Goal: Task Accomplishment & Management: Use online tool/utility

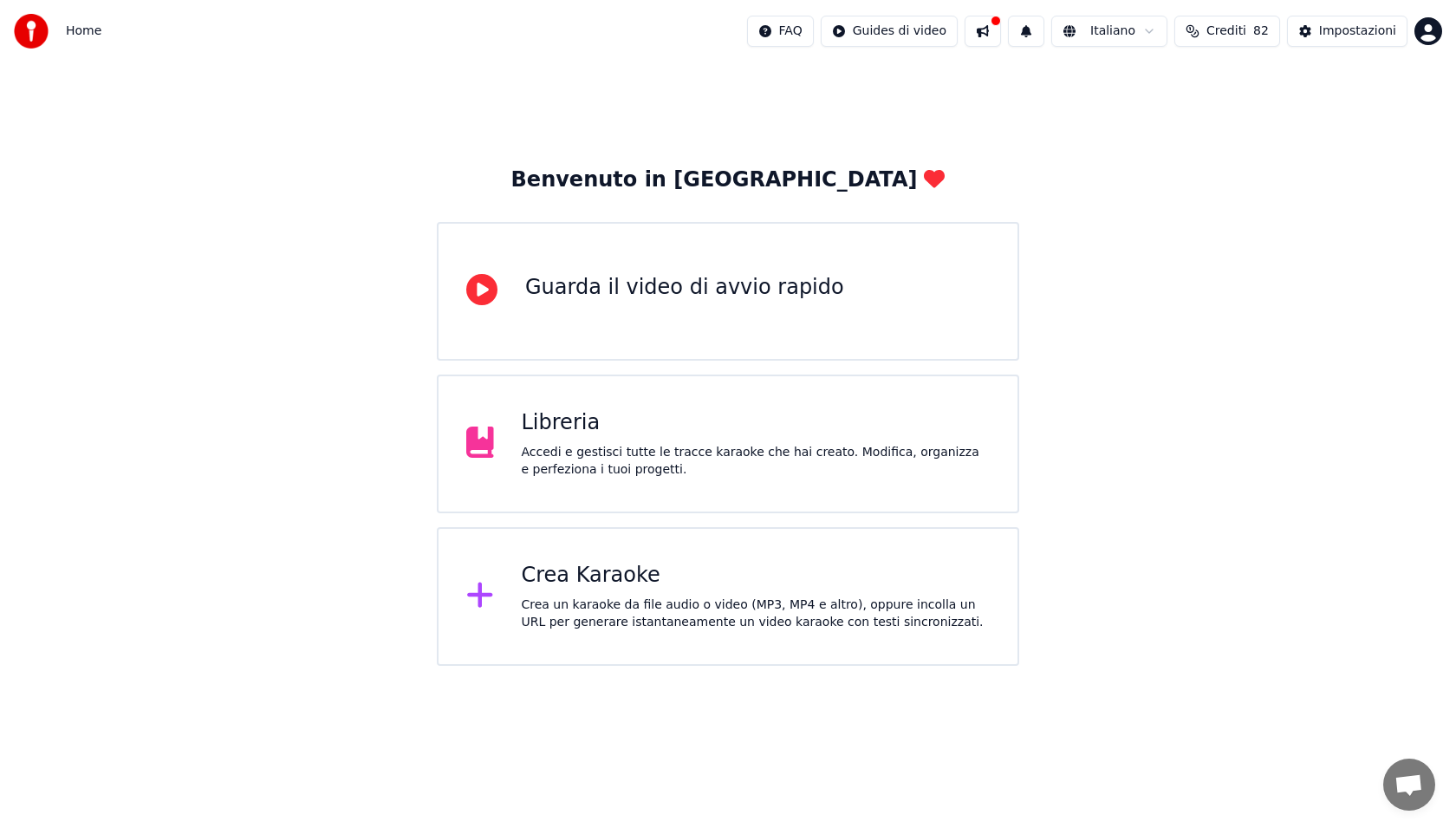
click at [666, 617] on div "Crea un karaoke da file audio o video (MP3, MP4 e altro), oppure incolla un URL…" at bounding box center [756, 613] width 469 height 35
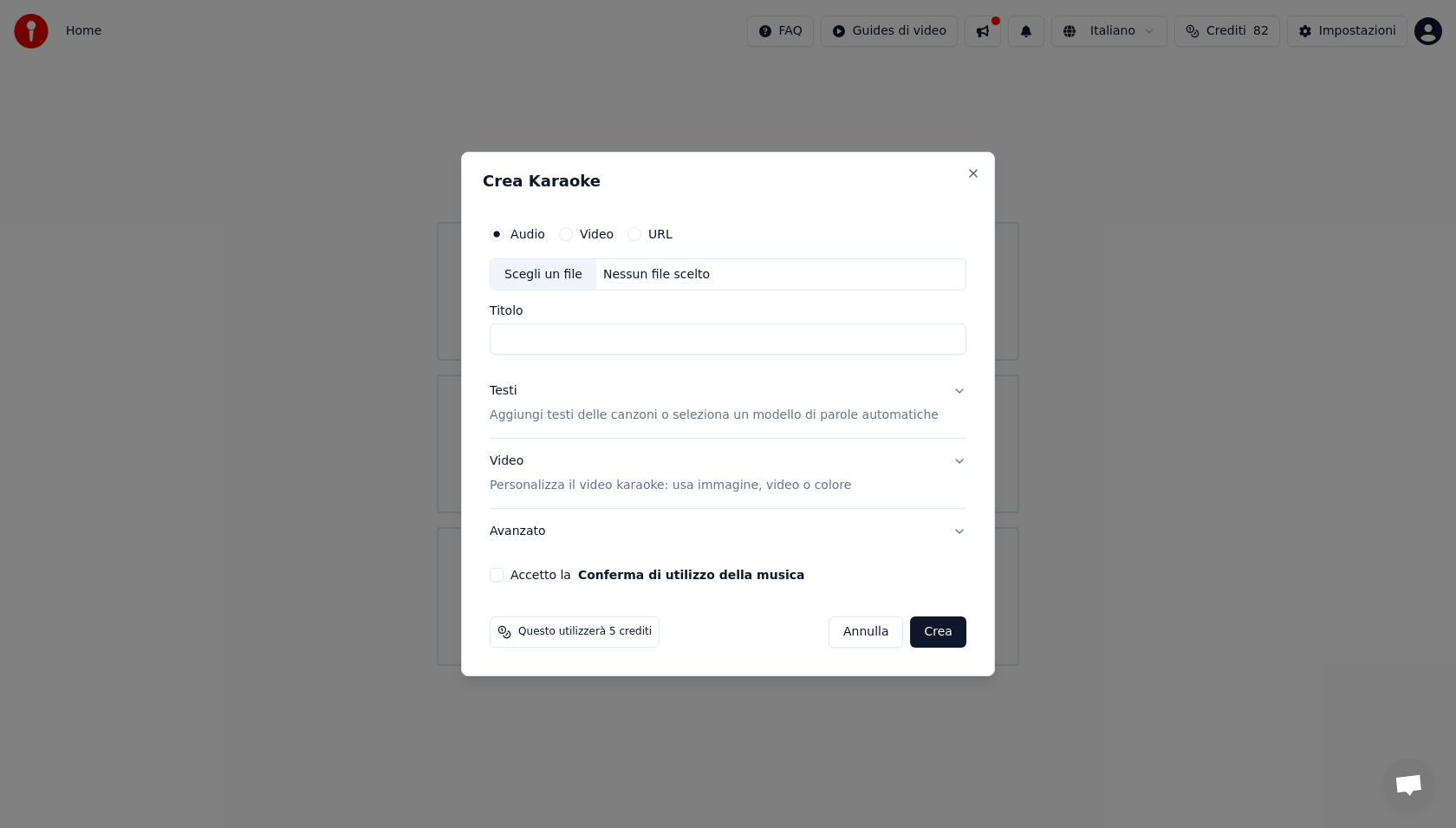
click at [570, 275] on div "Scegli un file" at bounding box center [543, 274] width 106 height 31
type input "**********"
click at [584, 416] on p "Aggiungi testi delle canzoni o seleziona un modello di parole automatiche" at bounding box center [714, 415] width 448 height 17
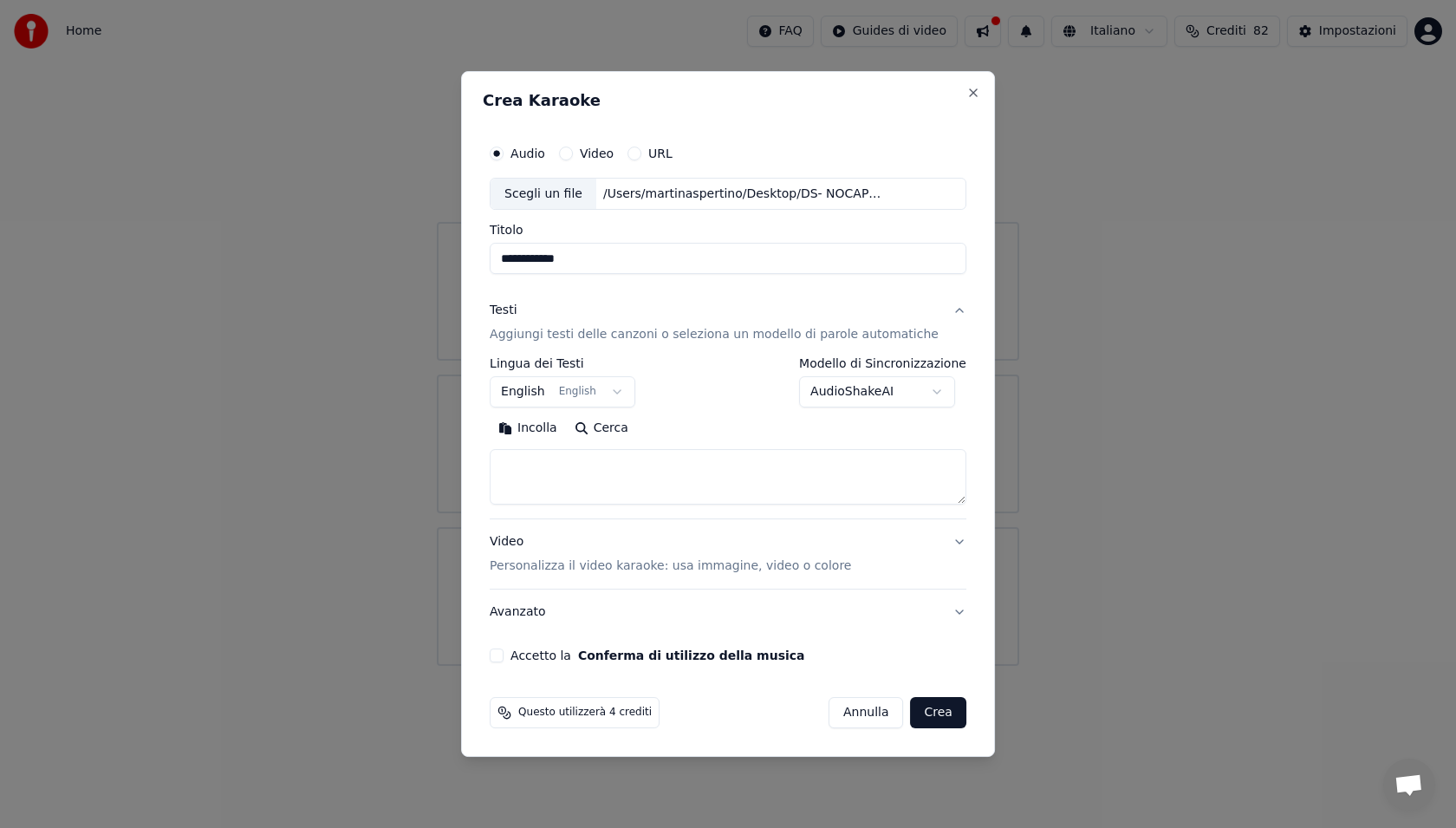
click at [543, 394] on button "English English" at bounding box center [563, 392] width 146 height 31
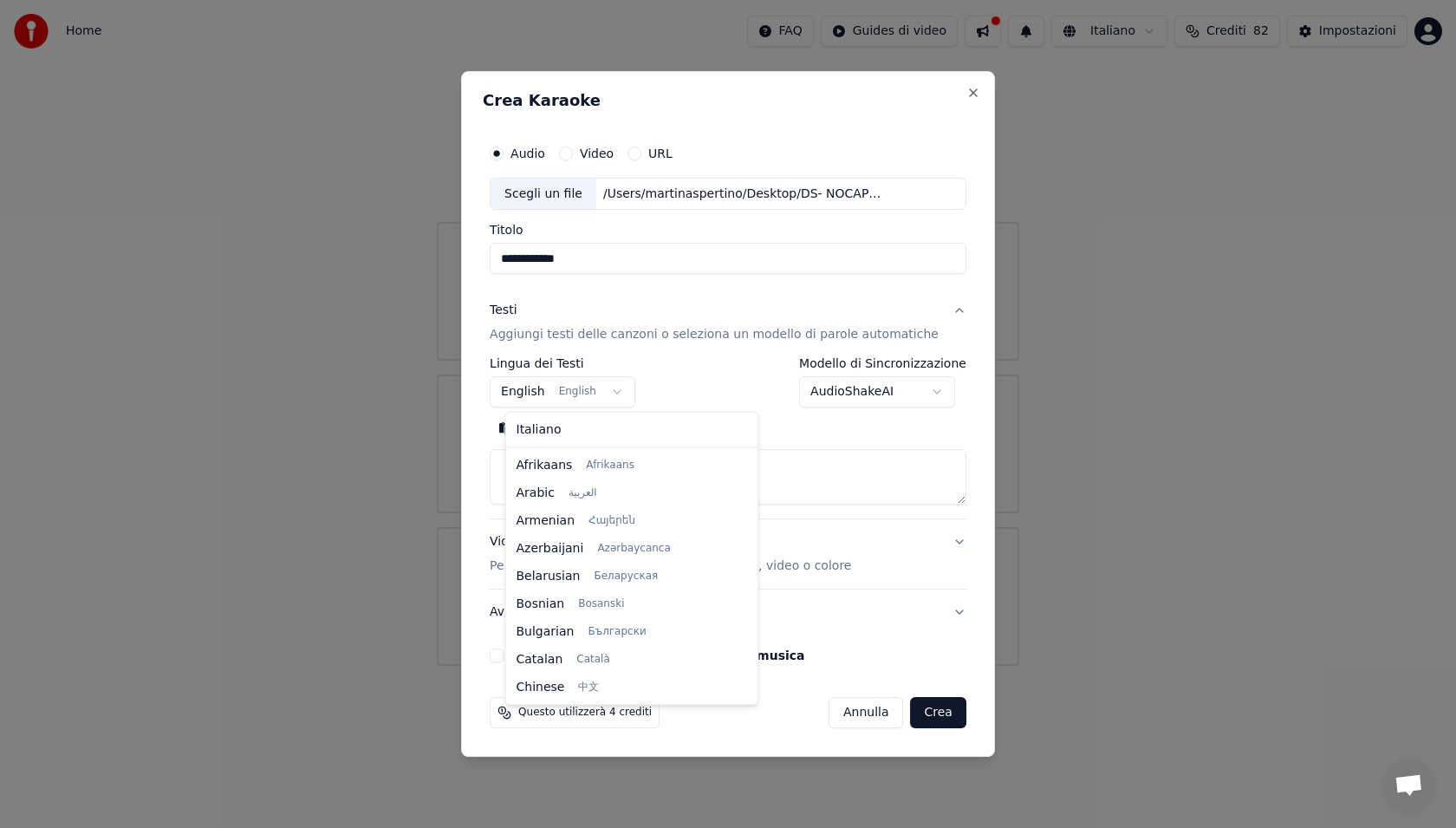
scroll to position [139, 0]
select select "**"
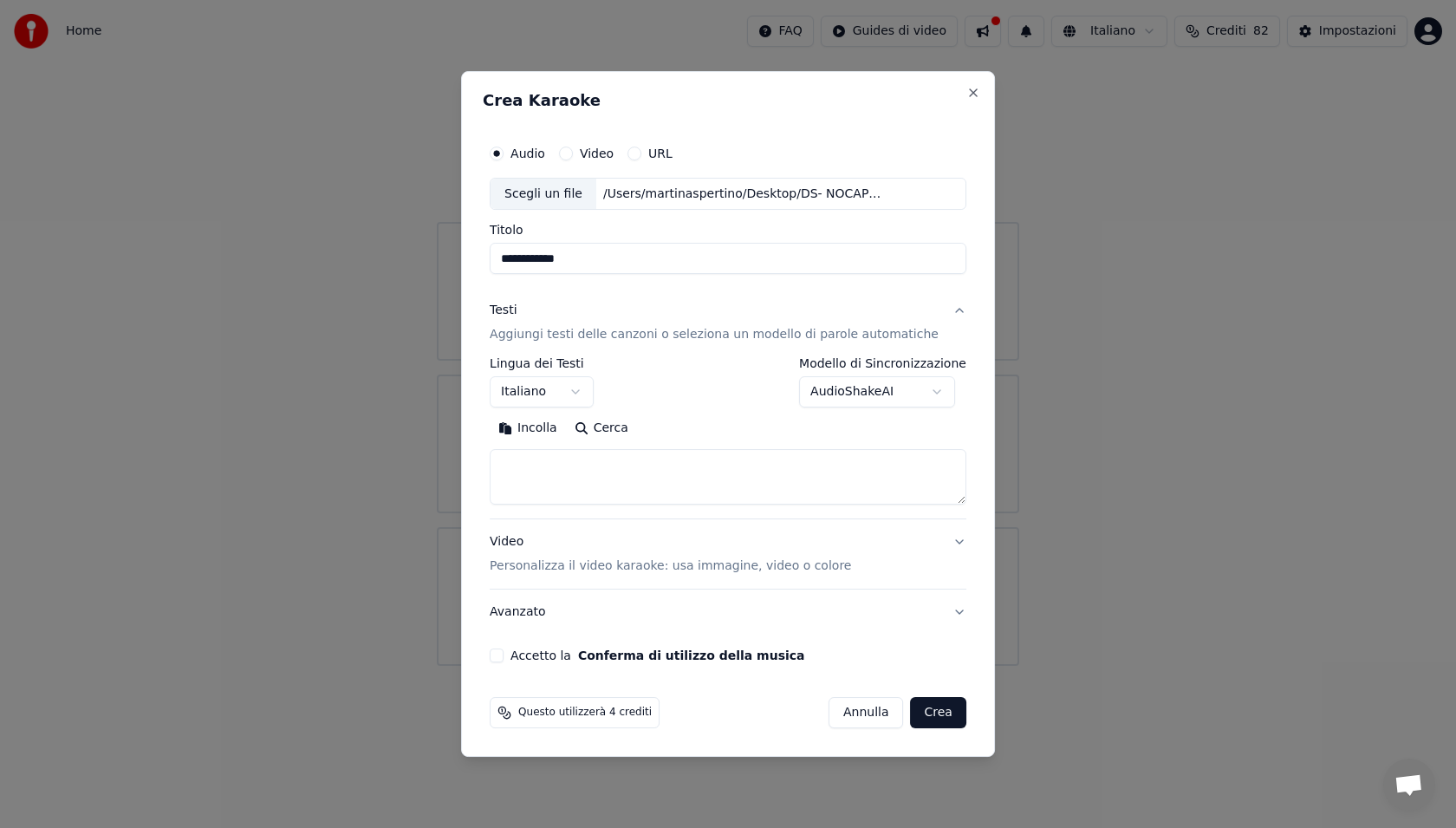
click at [545, 447] on div "Incolla Cerca" at bounding box center [728, 461] width 477 height 90
click at [546, 461] on textarea at bounding box center [728, 477] width 477 height 55
paste textarea "**********"
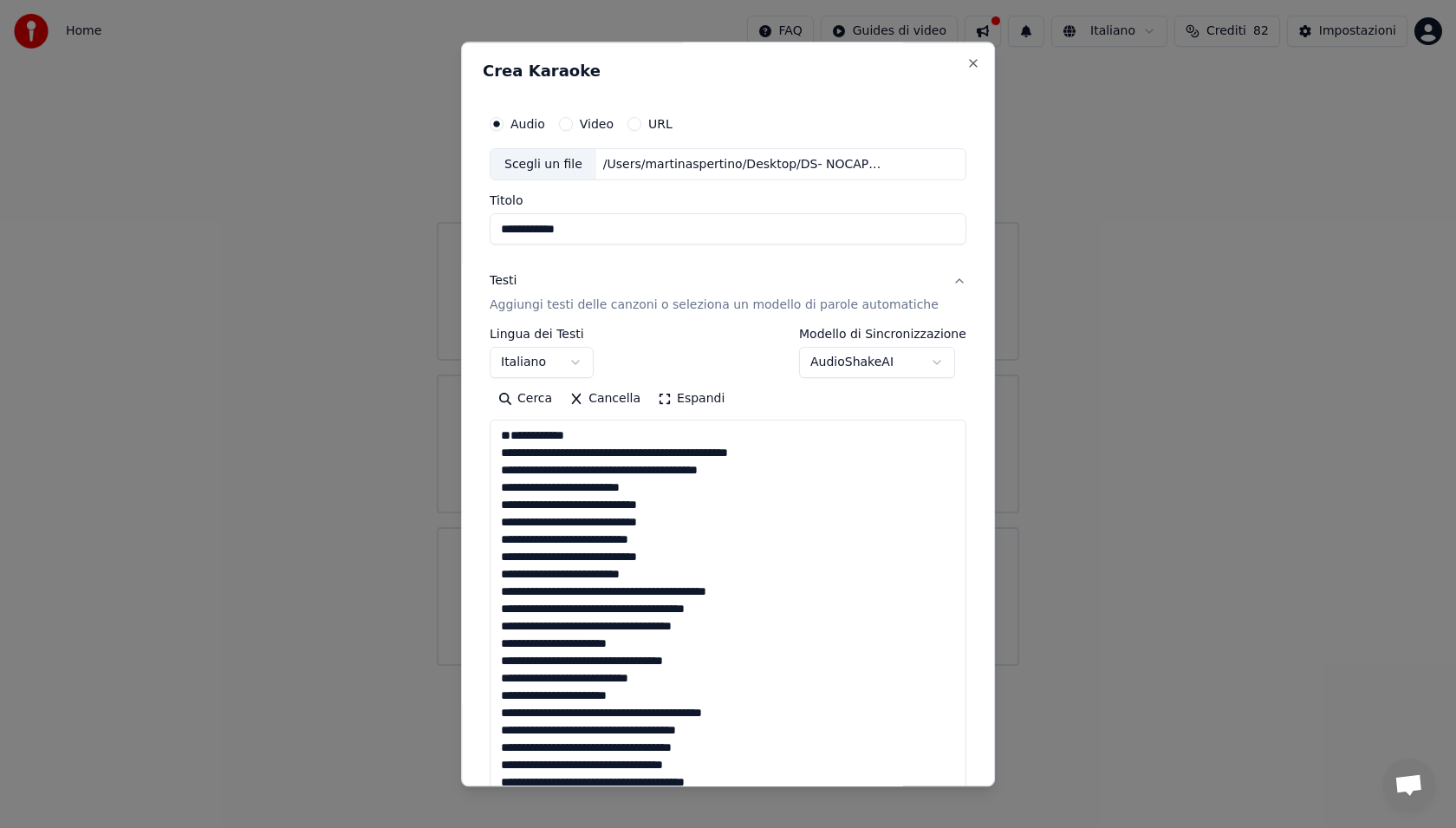
scroll to position [888, 0]
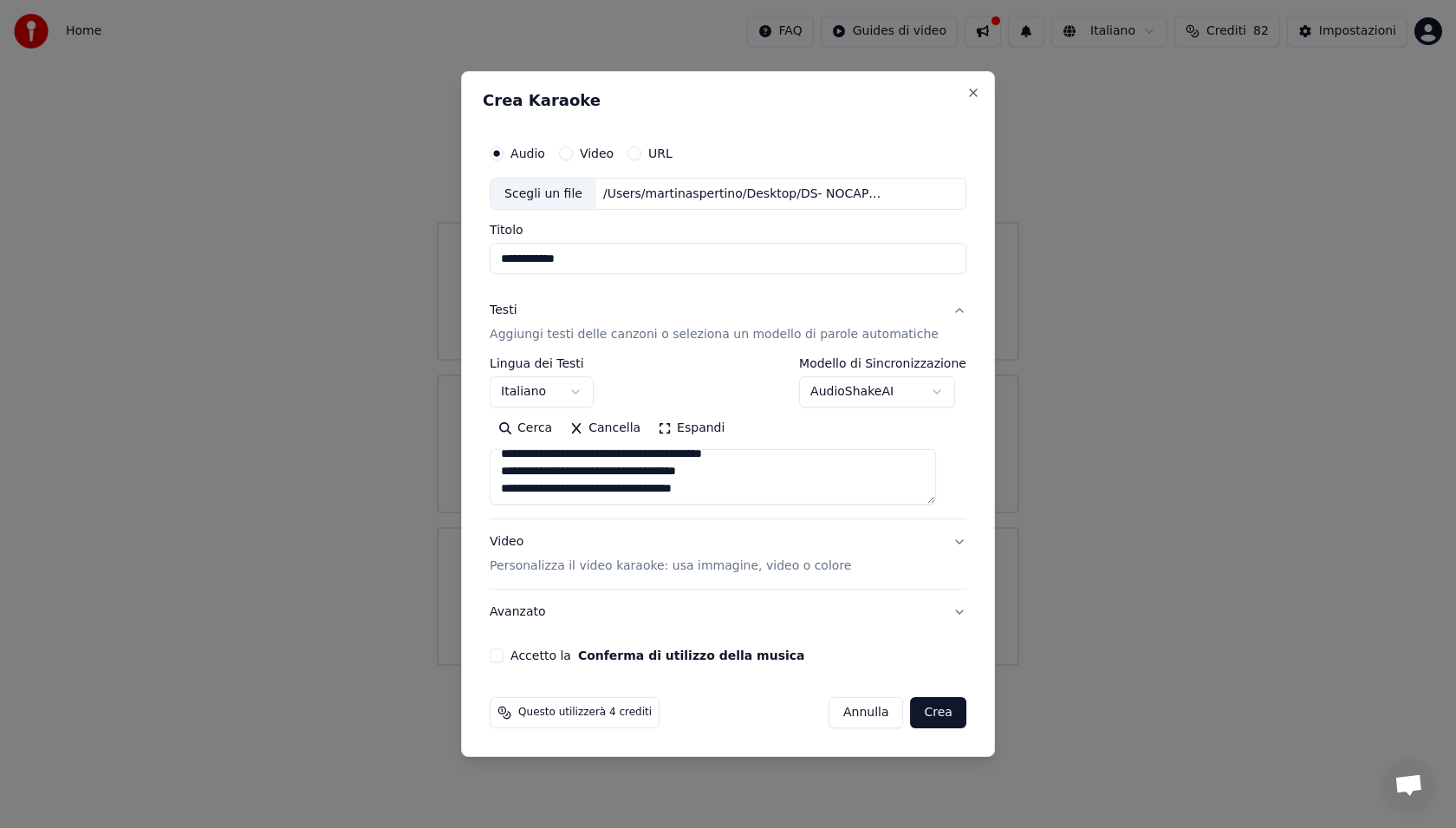
type textarea "**********"
click at [504, 658] on button "Accetto la Conferma di utilizzo della musica" at bounding box center [496, 655] width 14 height 14
click at [918, 716] on button "Crea" at bounding box center [938, 713] width 55 height 31
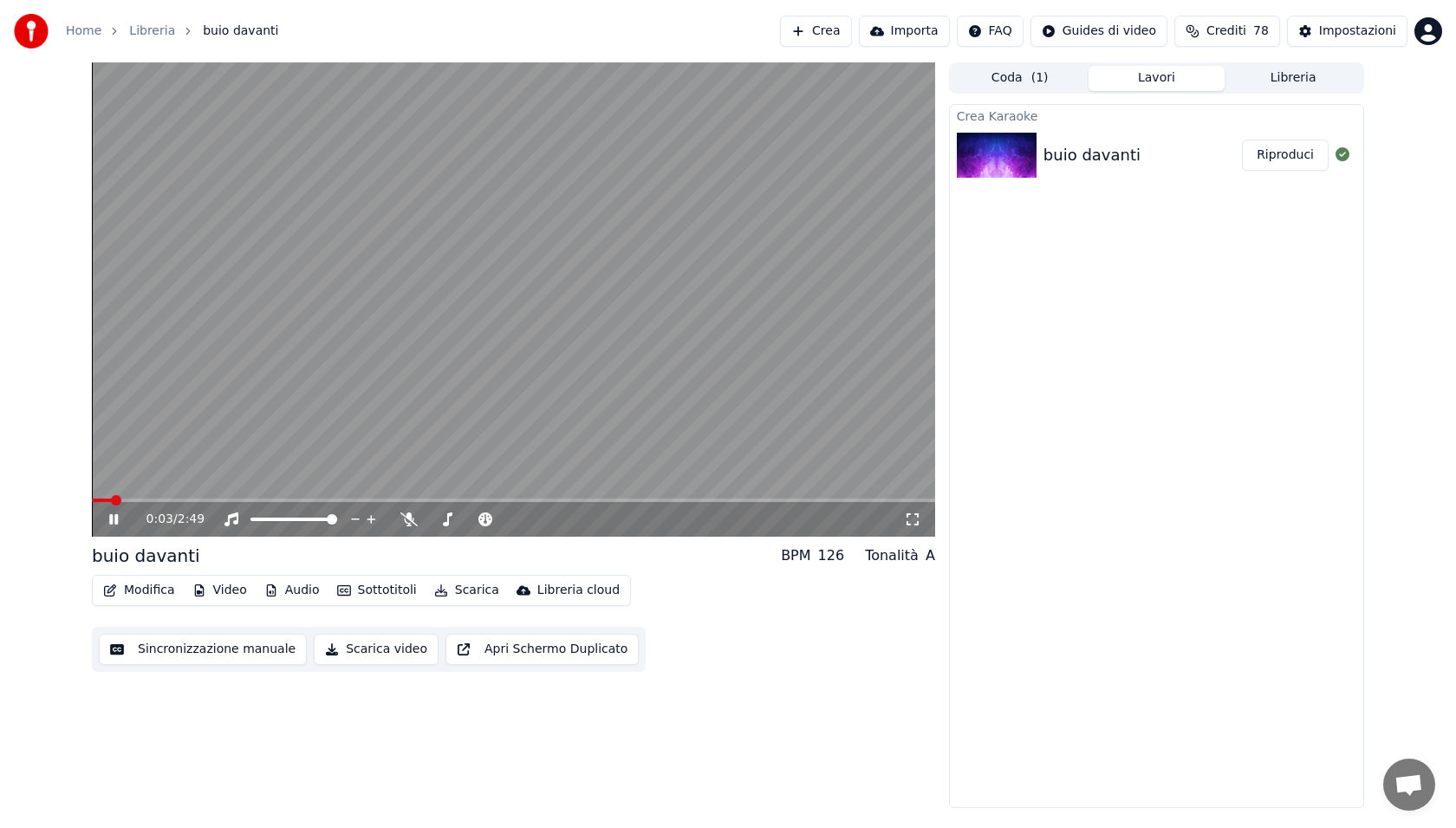
click at [108, 522] on icon at bounding box center [126, 519] width 41 height 14
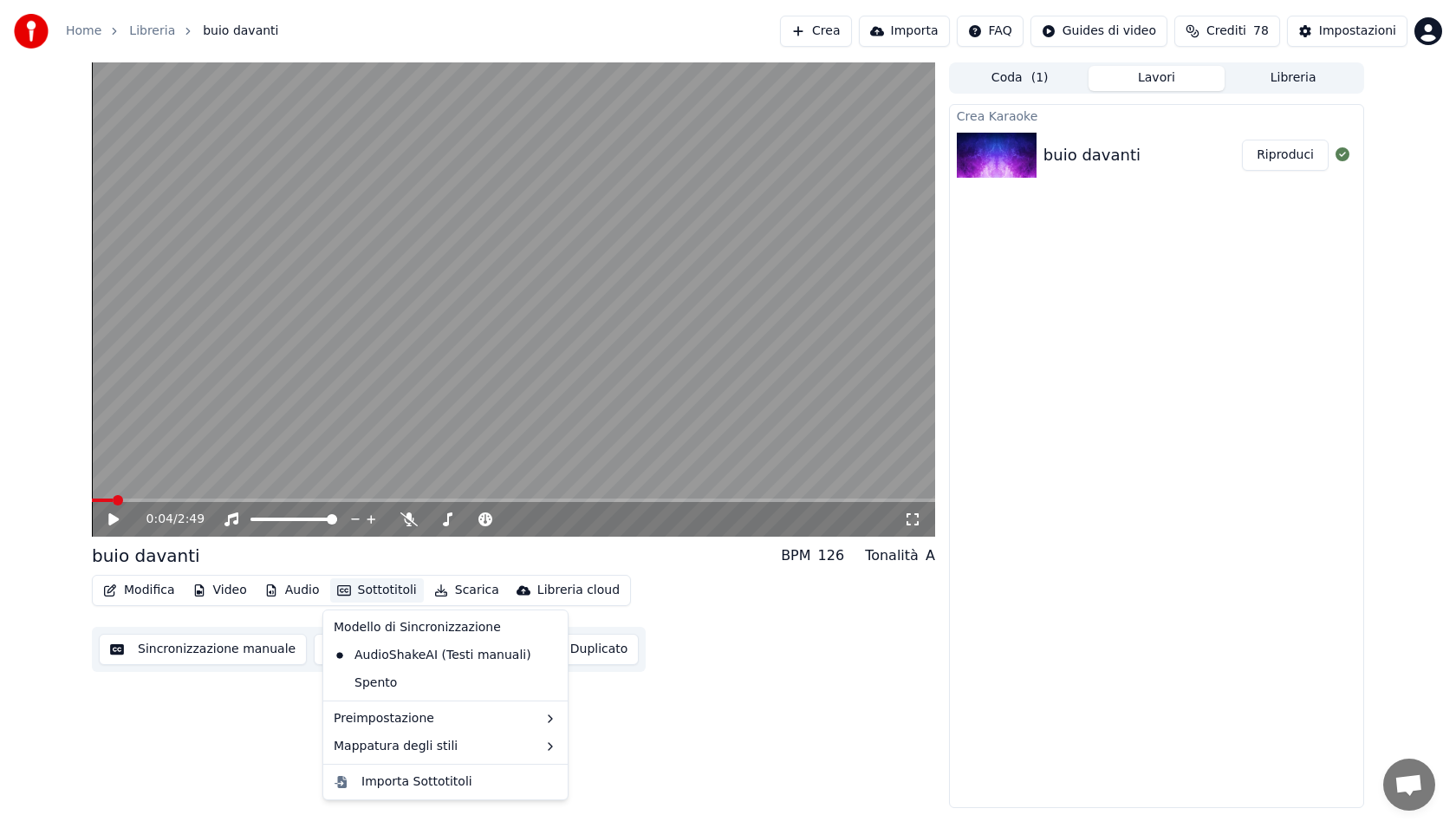
click at [346, 589] on button "Sottotitoli" at bounding box center [378, 590] width 94 height 24
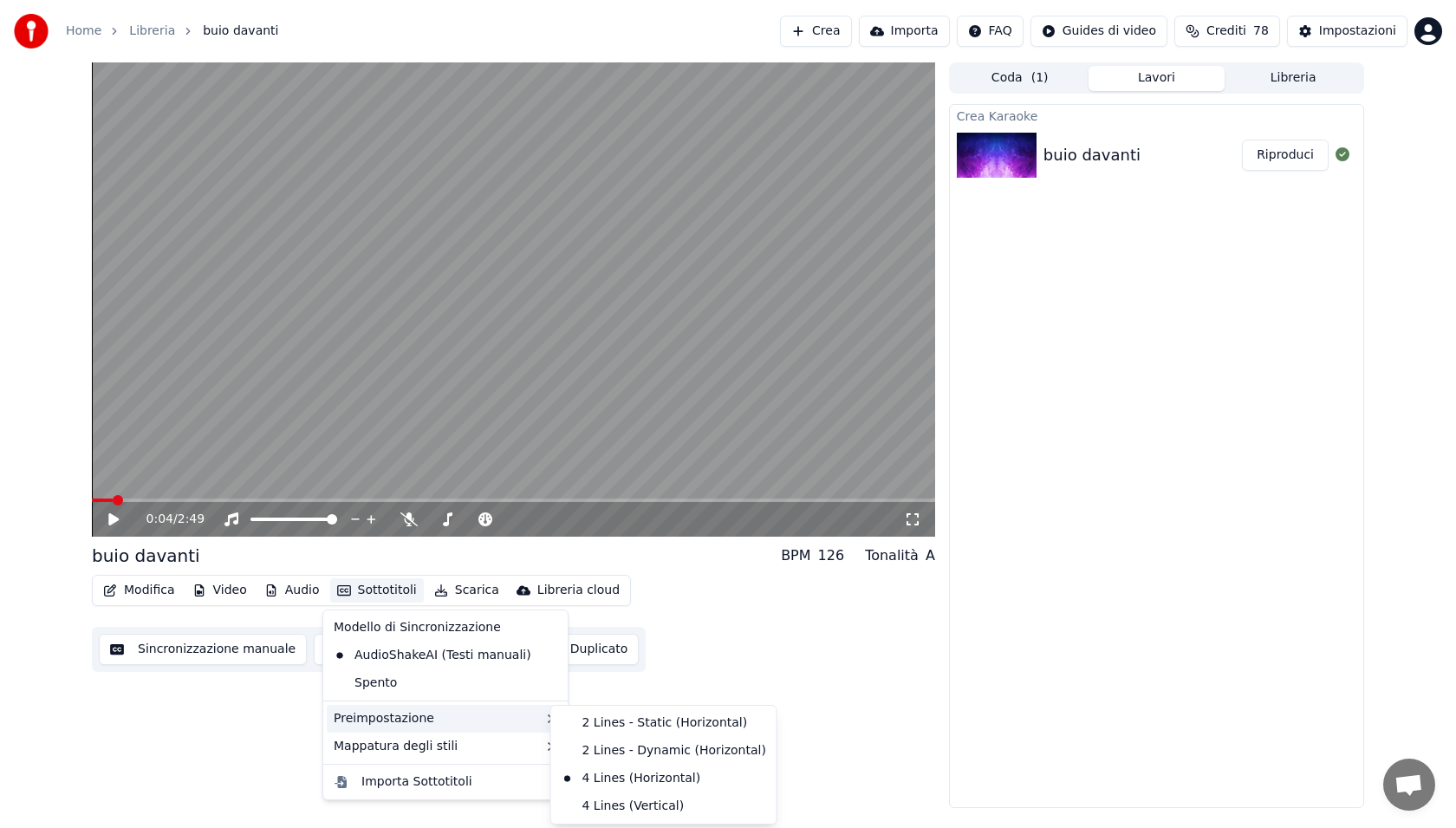
click at [579, 382] on video at bounding box center [514, 299] width 844 height 474
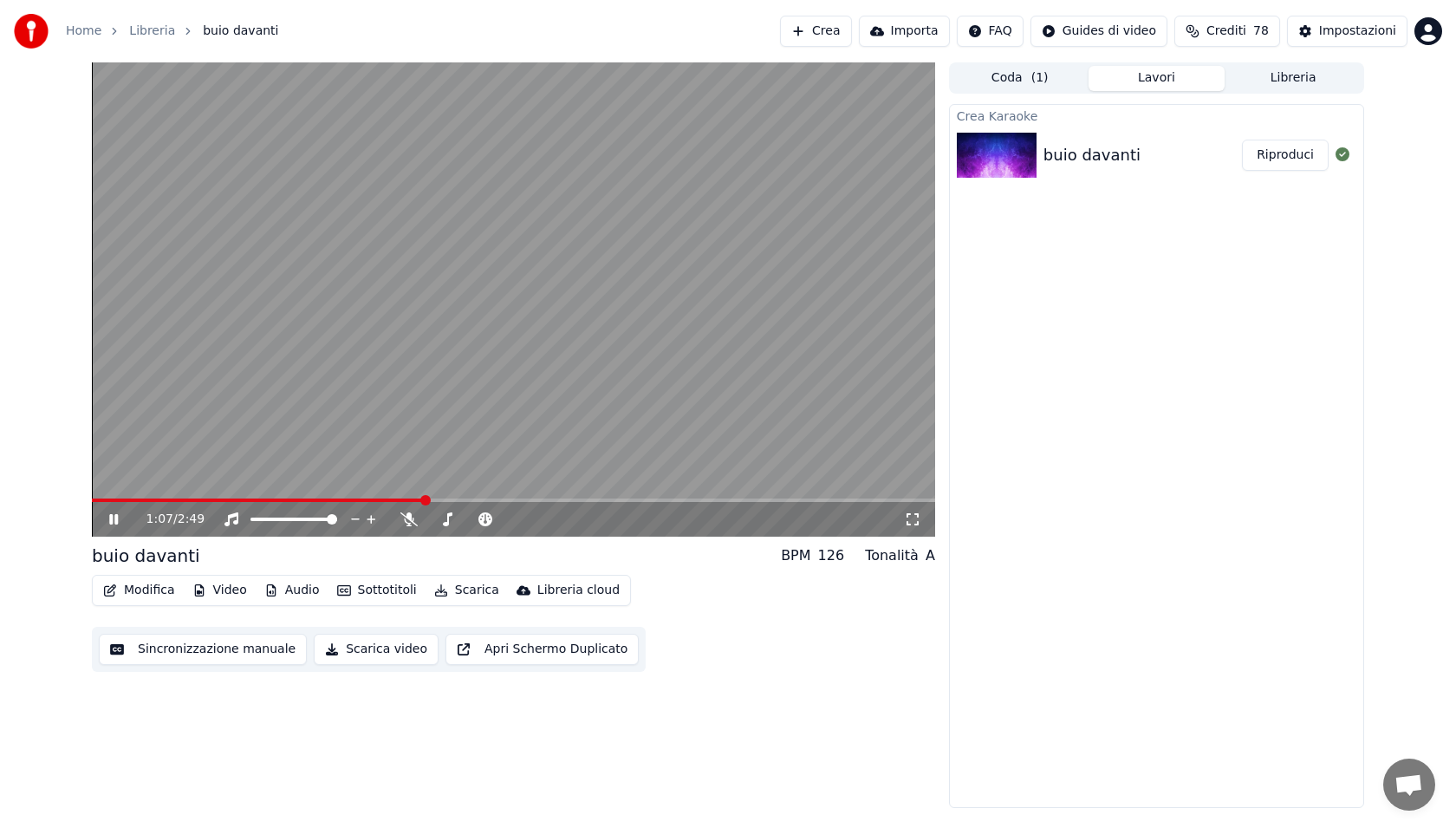
click at [424, 501] on span at bounding box center [514, 500] width 844 height 4
click at [623, 495] on video at bounding box center [514, 299] width 844 height 474
click at [625, 505] on div "1:07 / 2:49" at bounding box center [514, 519] width 844 height 35
click at [623, 503] on div "1:07 / 2:49" at bounding box center [514, 519] width 844 height 35
click at [655, 506] on span at bounding box center [650, 499] width 10 height 10
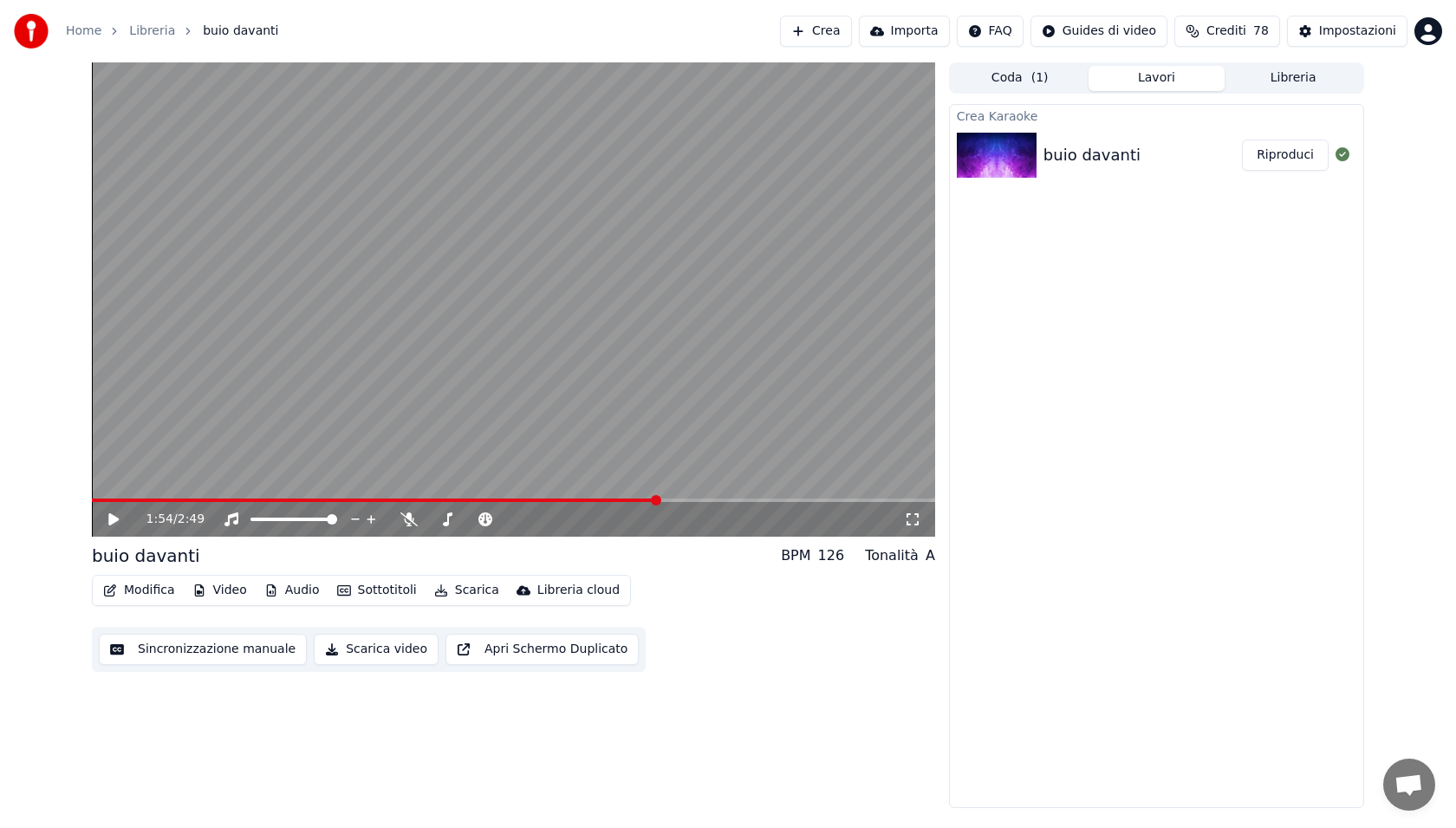
click at [112, 510] on div "1:54 / 2:49" at bounding box center [513, 519] width 830 height 17
click at [631, 500] on span at bounding box center [635, 499] width 10 height 10
click at [596, 501] on span at bounding box center [600, 499] width 10 height 10
click at [143, 24] on link "Libreria" at bounding box center [152, 30] width 46 height 17
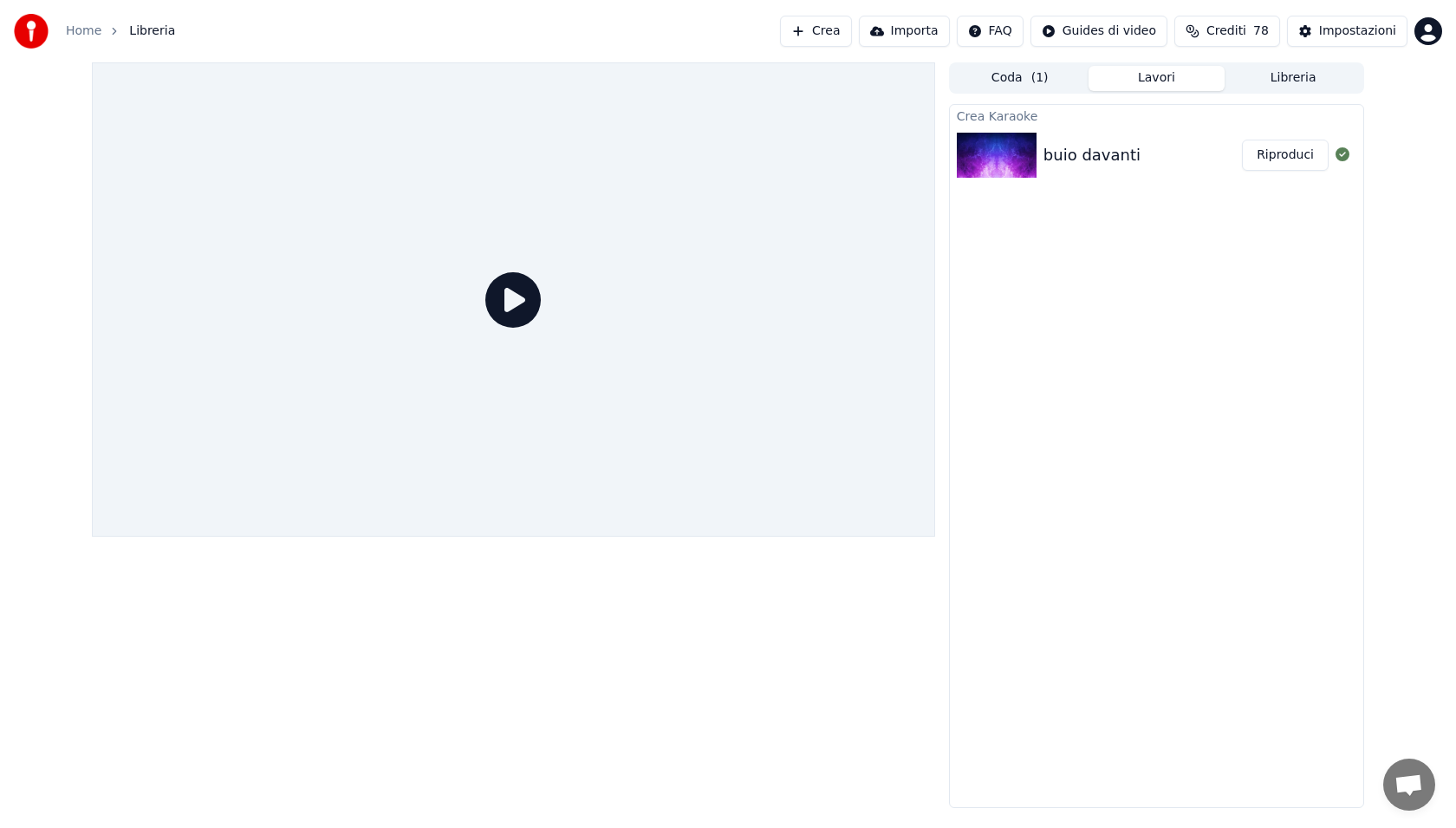
click at [794, 15] on div "Home Libreria Crea Importa FAQ Guides di video Crediti 78 Impostazioni" at bounding box center [728, 31] width 1456 height 63
click at [810, 31] on button "Crea" at bounding box center [815, 31] width 71 height 31
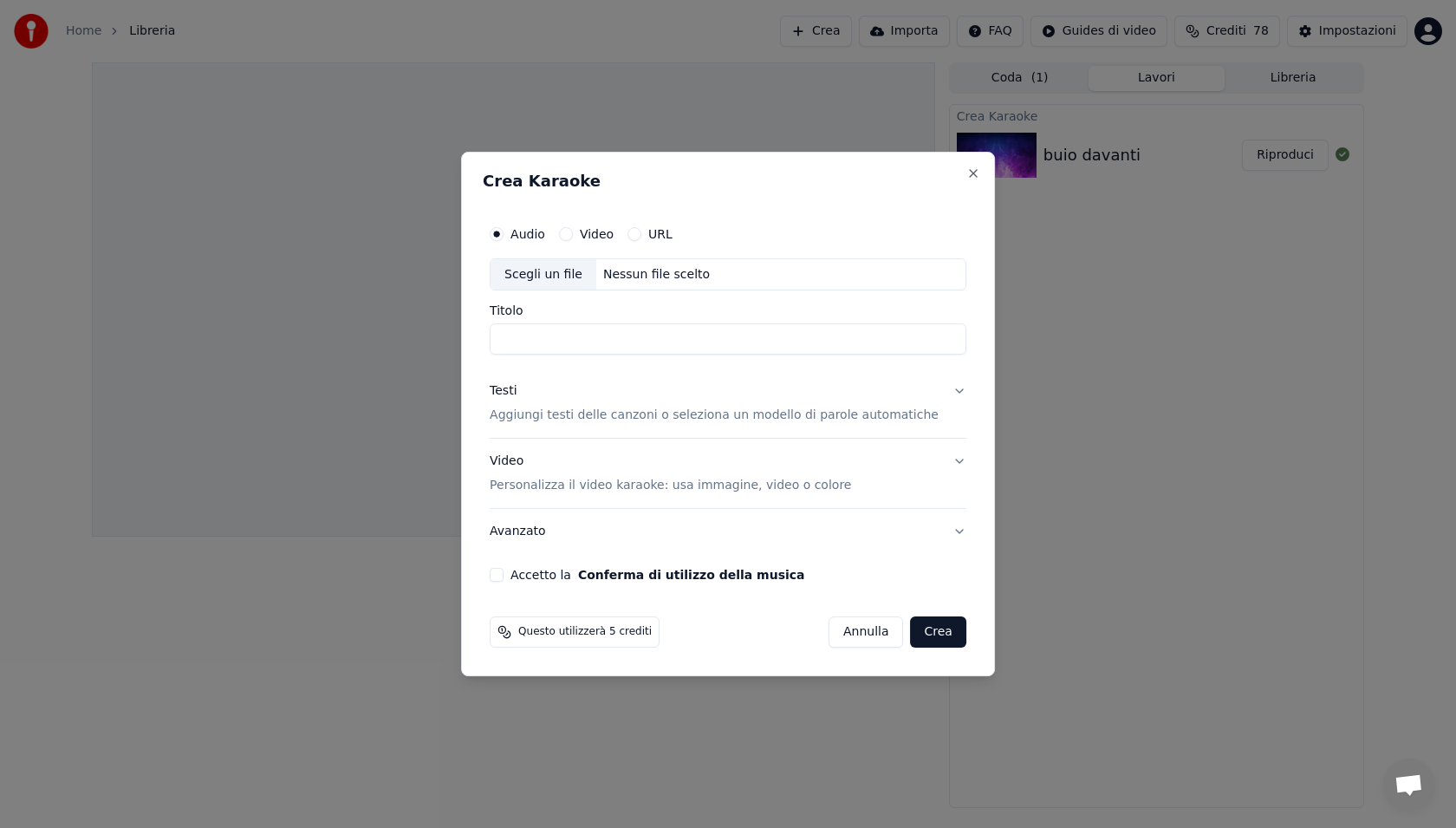
click at [576, 266] on div "Scegli un file" at bounding box center [543, 274] width 106 height 31
type input "**********"
click at [611, 416] on p "Aggiungi testi delle canzoni o seleziona un modello di parole automatiche" at bounding box center [714, 415] width 448 height 17
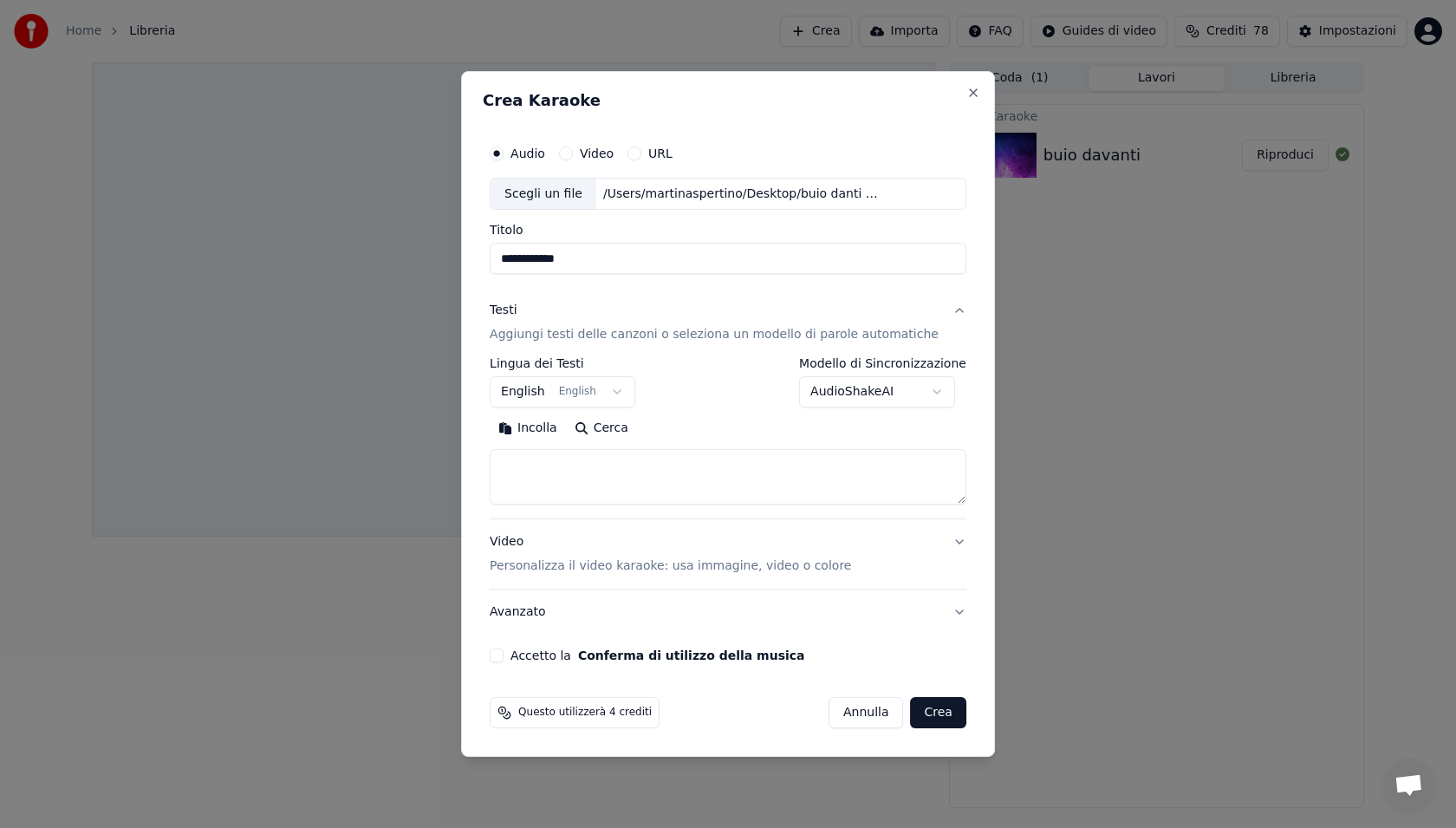
click at [539, 390] on body "**********" at bounding box center [728, 414] width 1456 height 828
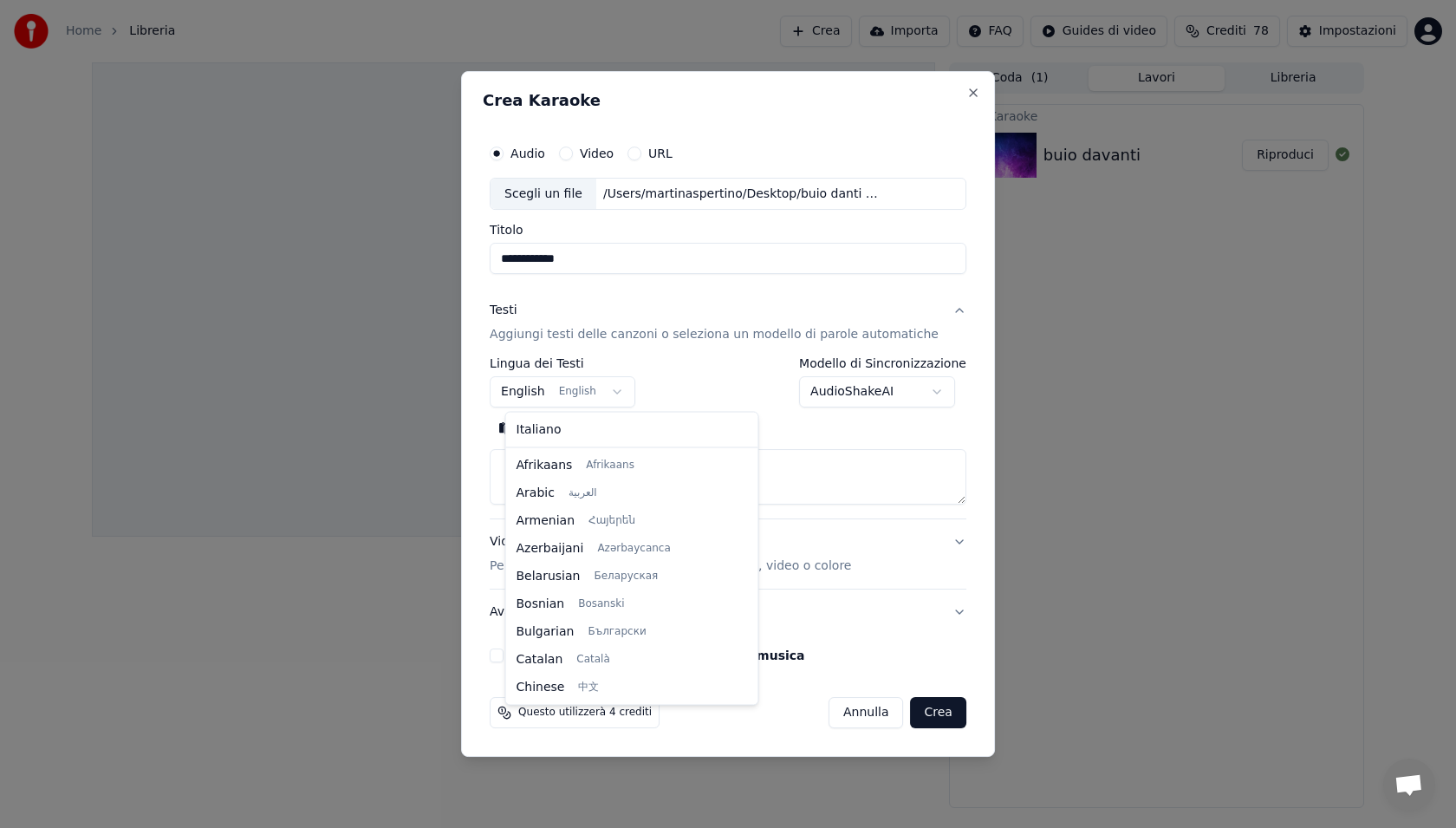
scroll to position [139, 0]
select select "**"
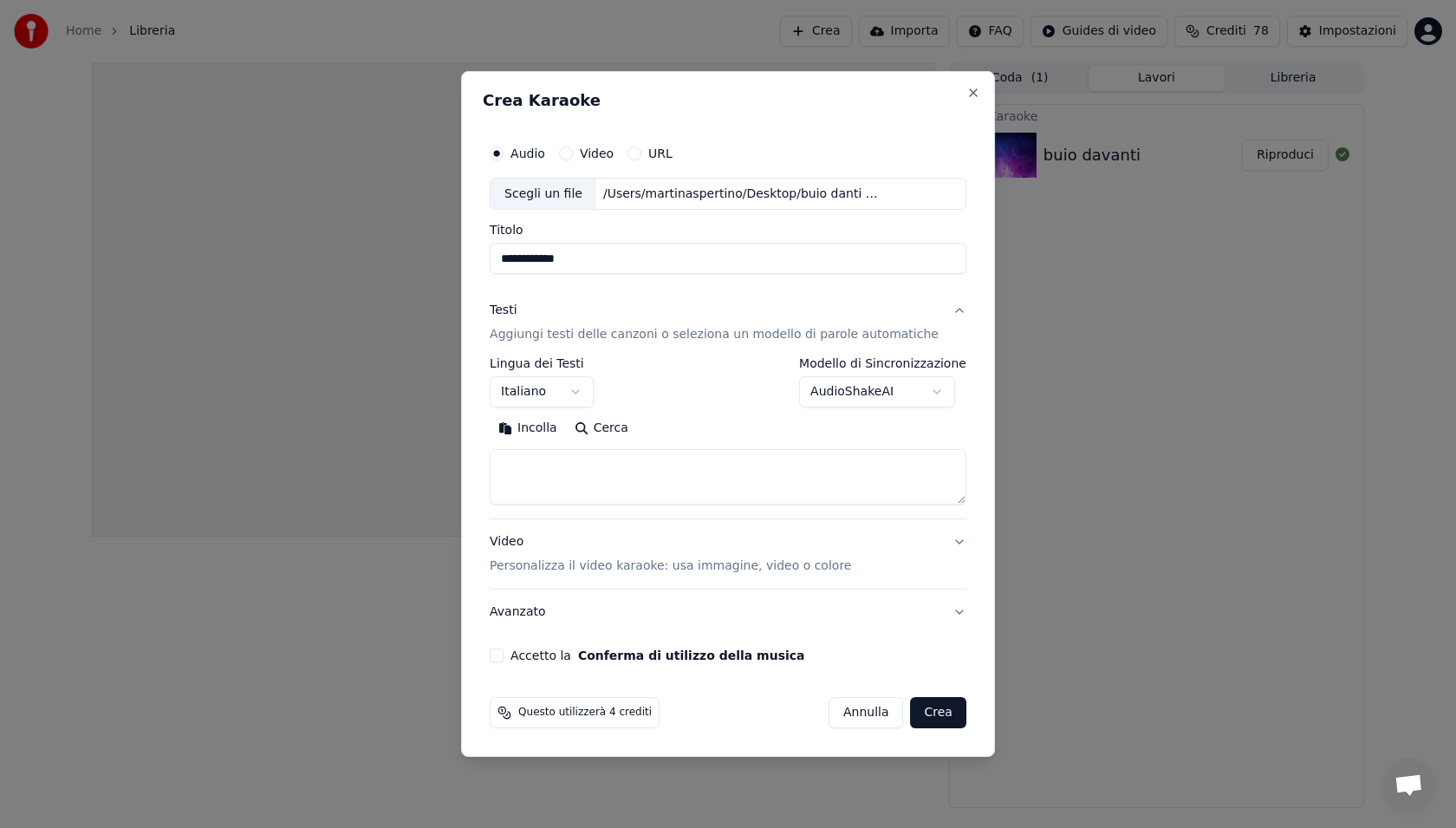
click at [557, 475] on textarea at bounding box center [728, 477] width 477 height 55
paste textarea "**********"
type textarea "**********"
click at [520, 658] on div "Accetto la Conferma di utilizzo della musica" at bounding box center [728, 655] width 477 height 14
click at [525, 655] on label "Accetto la Conferma di utilizzo della musica" at bounding box center [657, 655] width 294 height 12
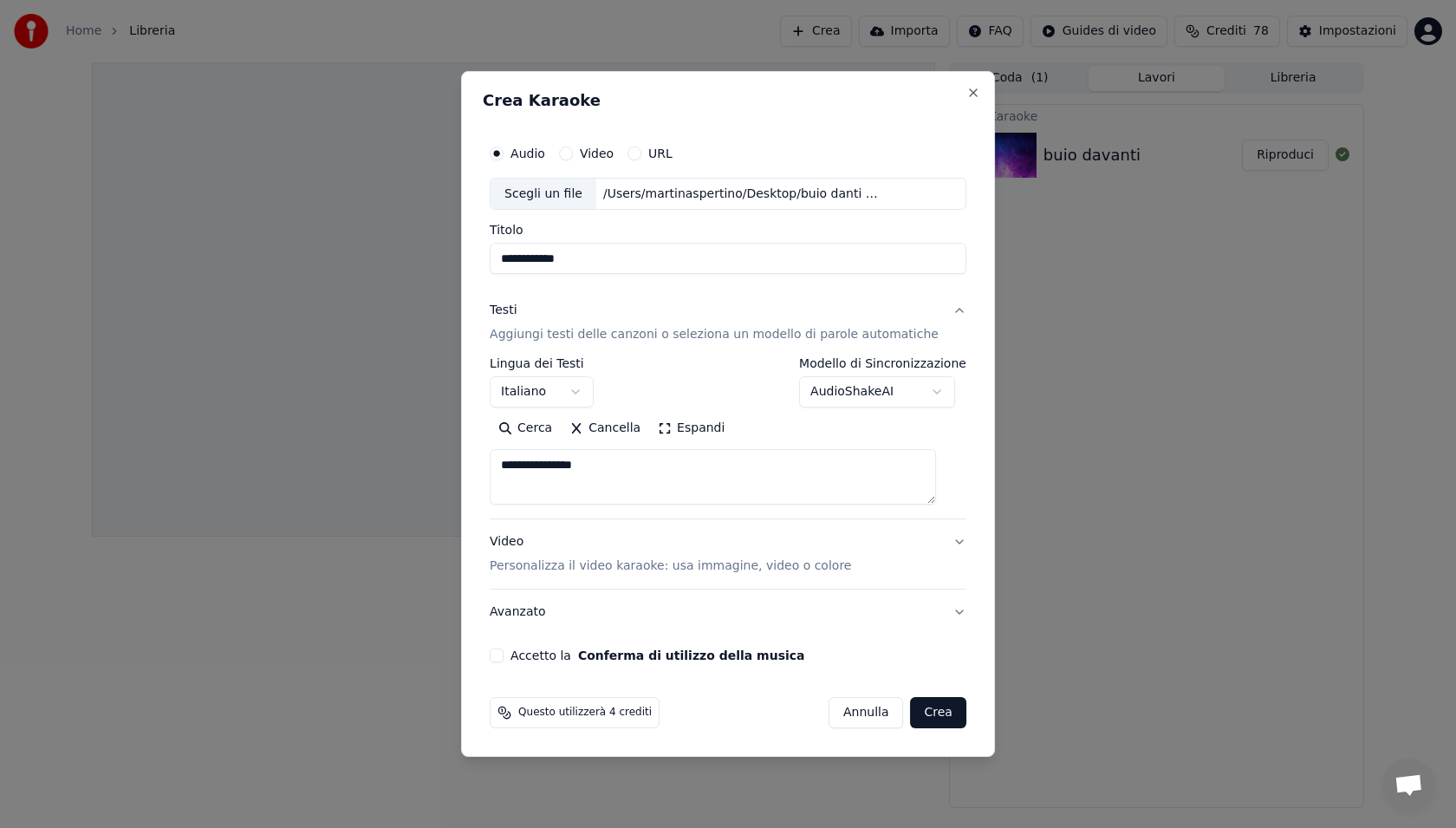
click at [504, 655] on button "Accetto la Conferma di utilizzo della musica" at bounding box center [496, 655] width 14 height 14
click at [931, 706] on button "Crea" at bounding box center [938, 713] width 55 height 31
select select
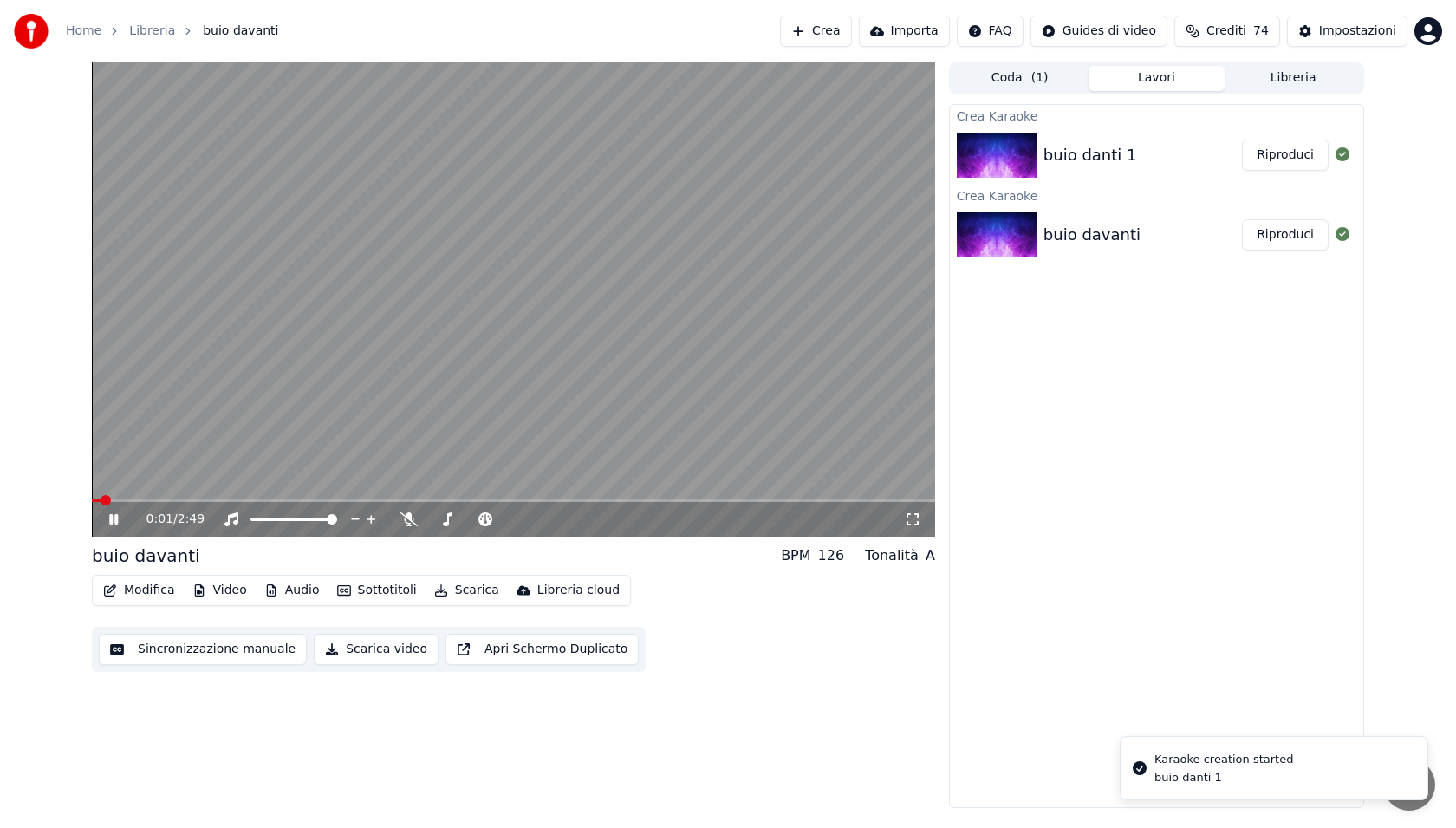
click at [590, 507] on div "0:01 / 2:49" at bounding box center [514, 519] width 844 height 35
click at [592, 500] on span at bounding box center [514, 500] width 844 height 4
click at [700, 507] on div "1:41 / 2:49" at bounding box center [514, 519] width 844 height 35
click at [697, 502] on div "1:41 / 2:49" at bounding box center [514, 519] width 844 height 35
click at [679, 498] on span at bounding box center [514, 500] width 844 height 4
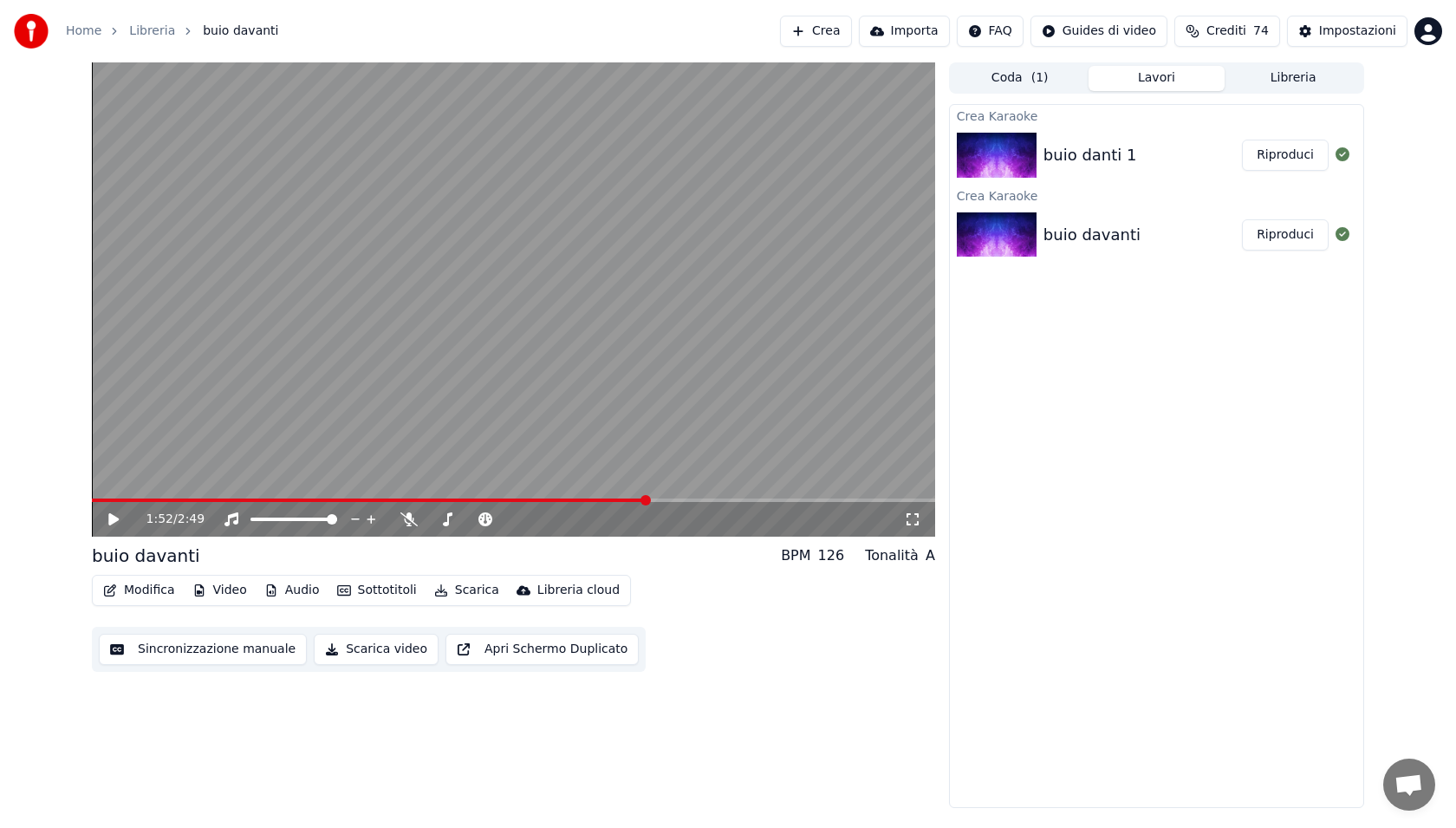
click at [640, 495] on span at bounding box center [645, 499] width 10 height 10
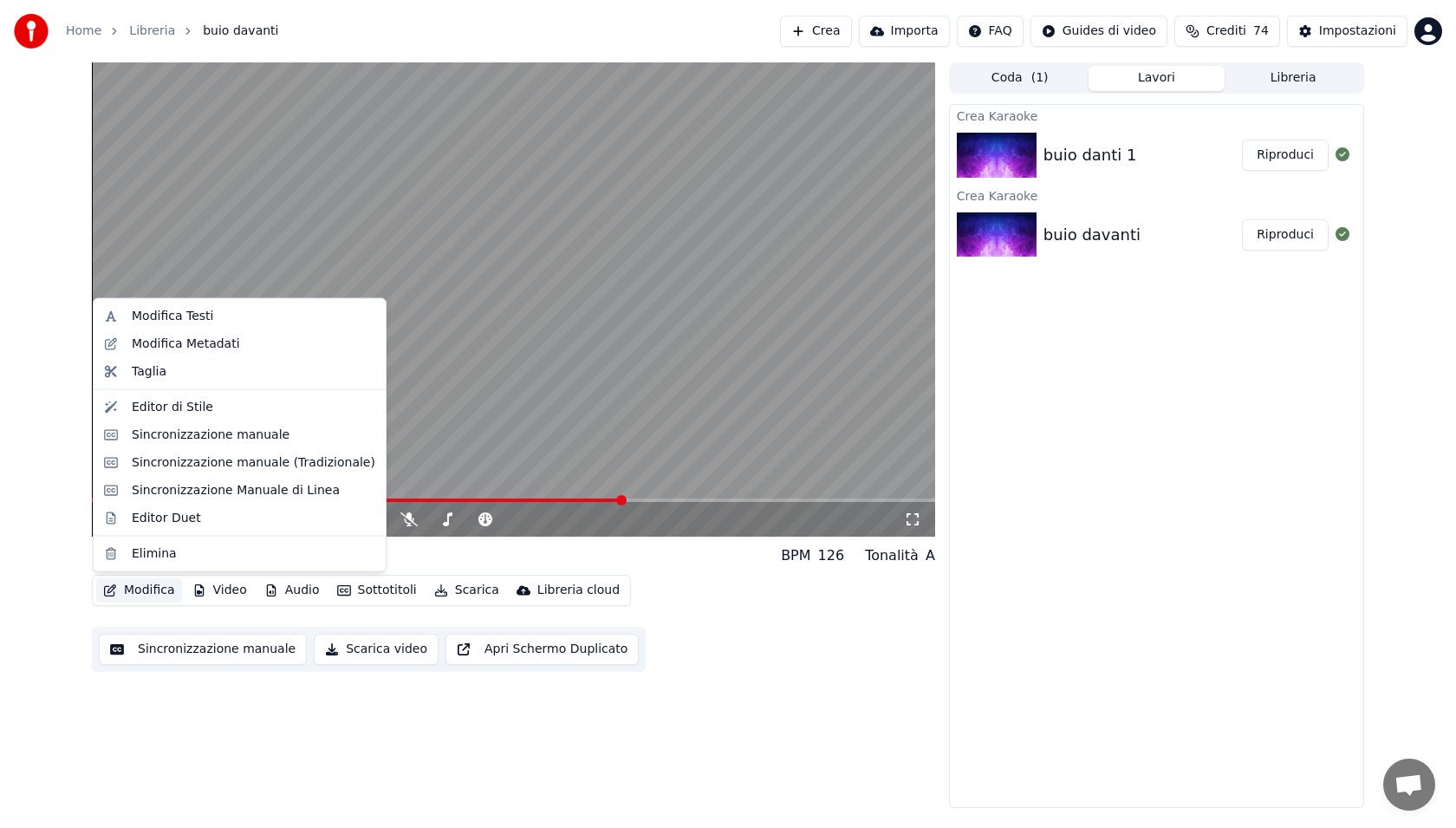
click at [150, 584] on button "Modifica" at bounding box center [138, 590] width 86 height 24
click at [214, 312] on div "Modifica Testi" at bounding box center [253, 316] width 243 height 17
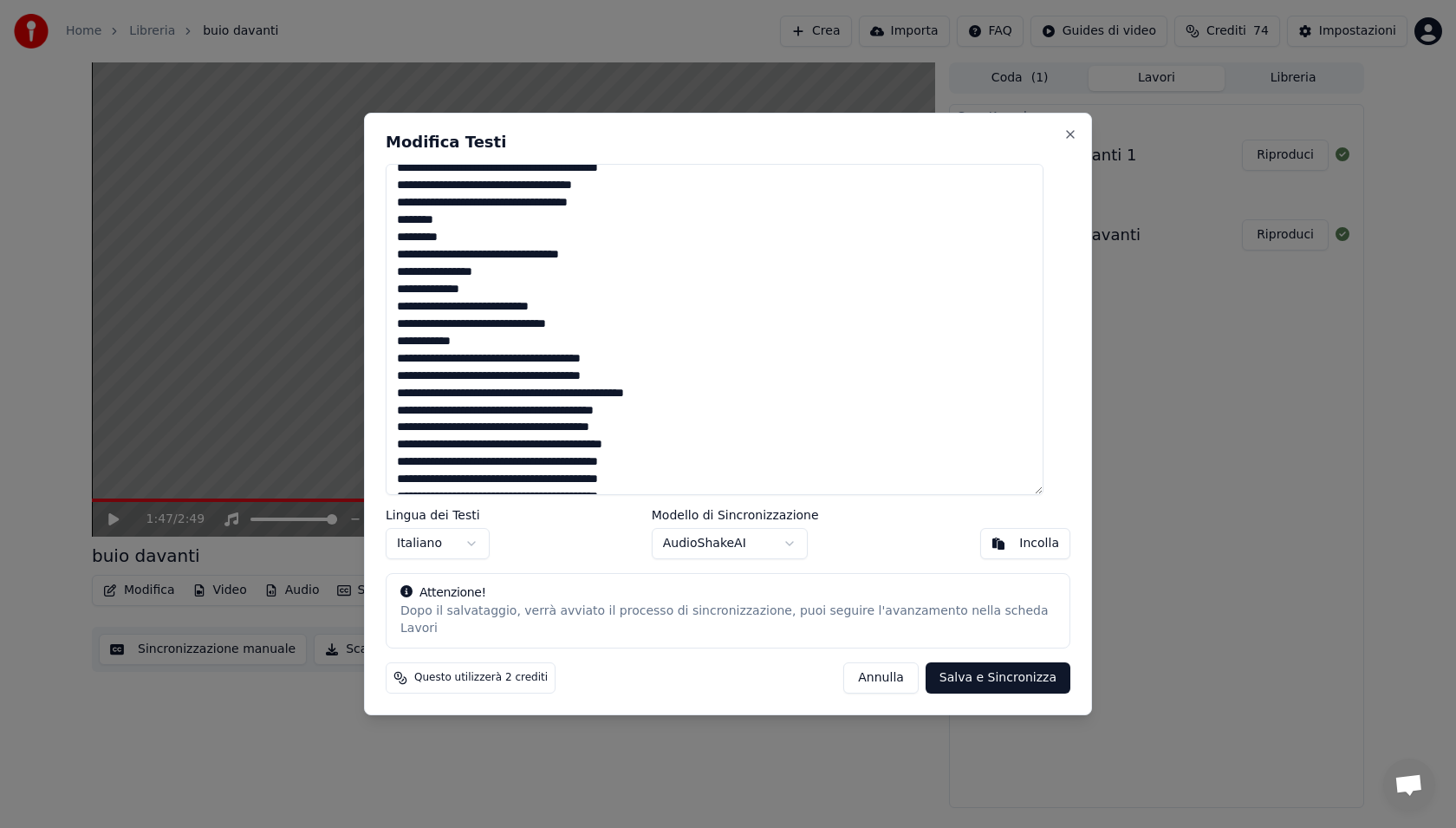
scroll to position [910, 0]
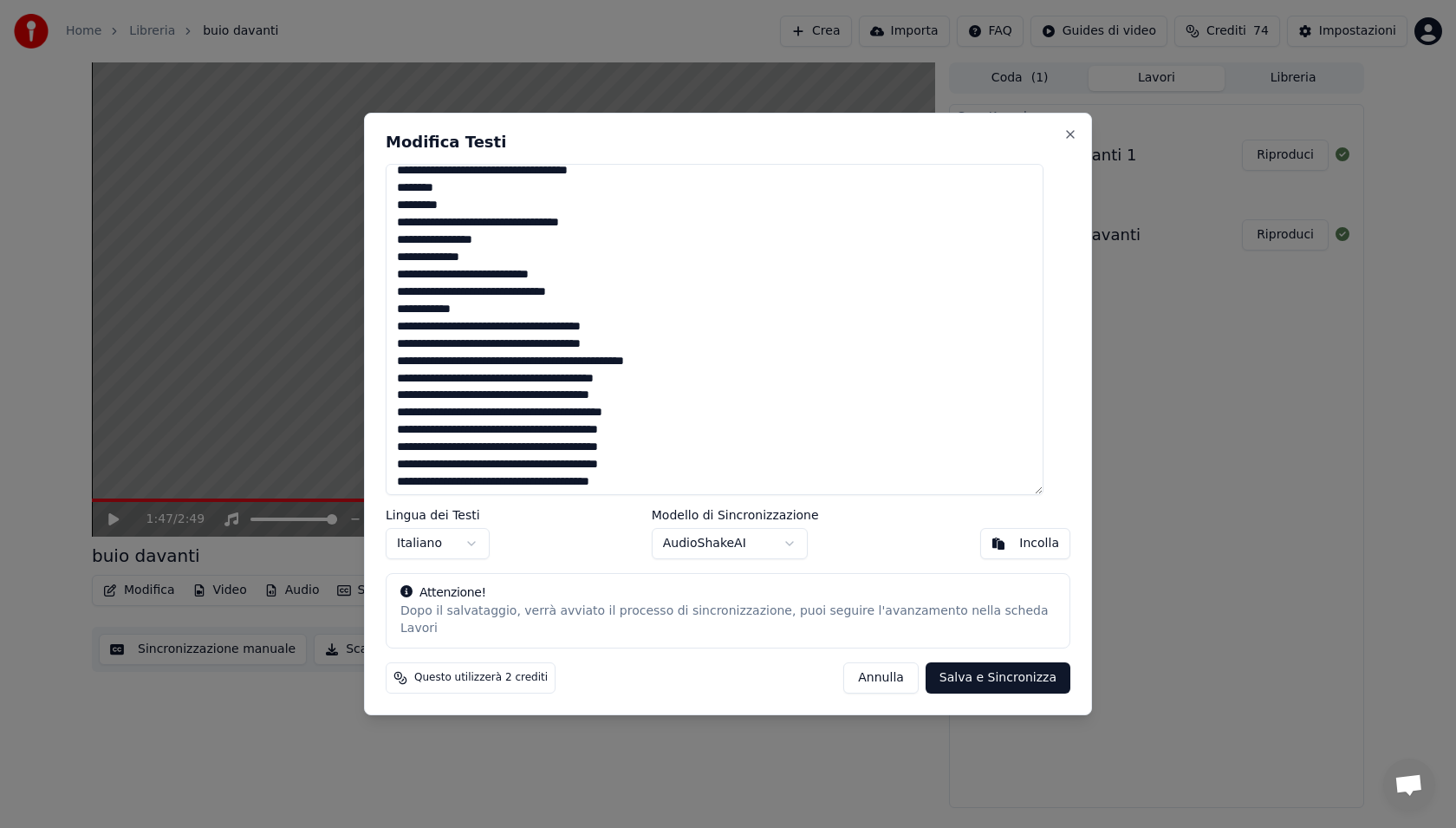
drag, startPoint x: 507, startPoint y: 499, endPoint x: 406, endPoint y: 198, distance: 317.5
click at [406, 198] on textarea at bounding box center [715, 329] width 658 height 331
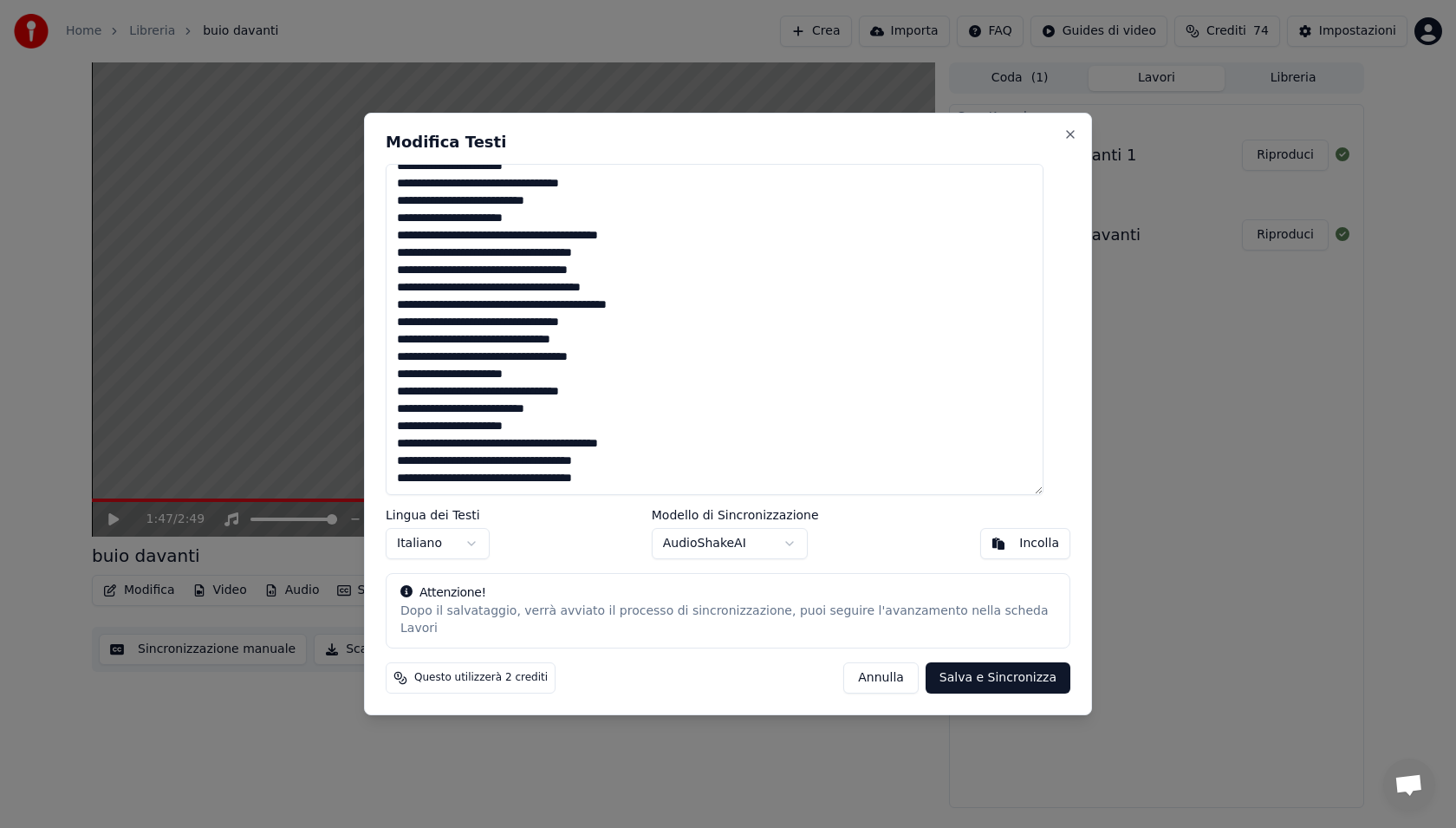
scroll to position [620, 0]
click at [977, 674] on button "Salva e Sincronizza" at bounding box center [997, 678] width 145 height 31
type textarea "**********"
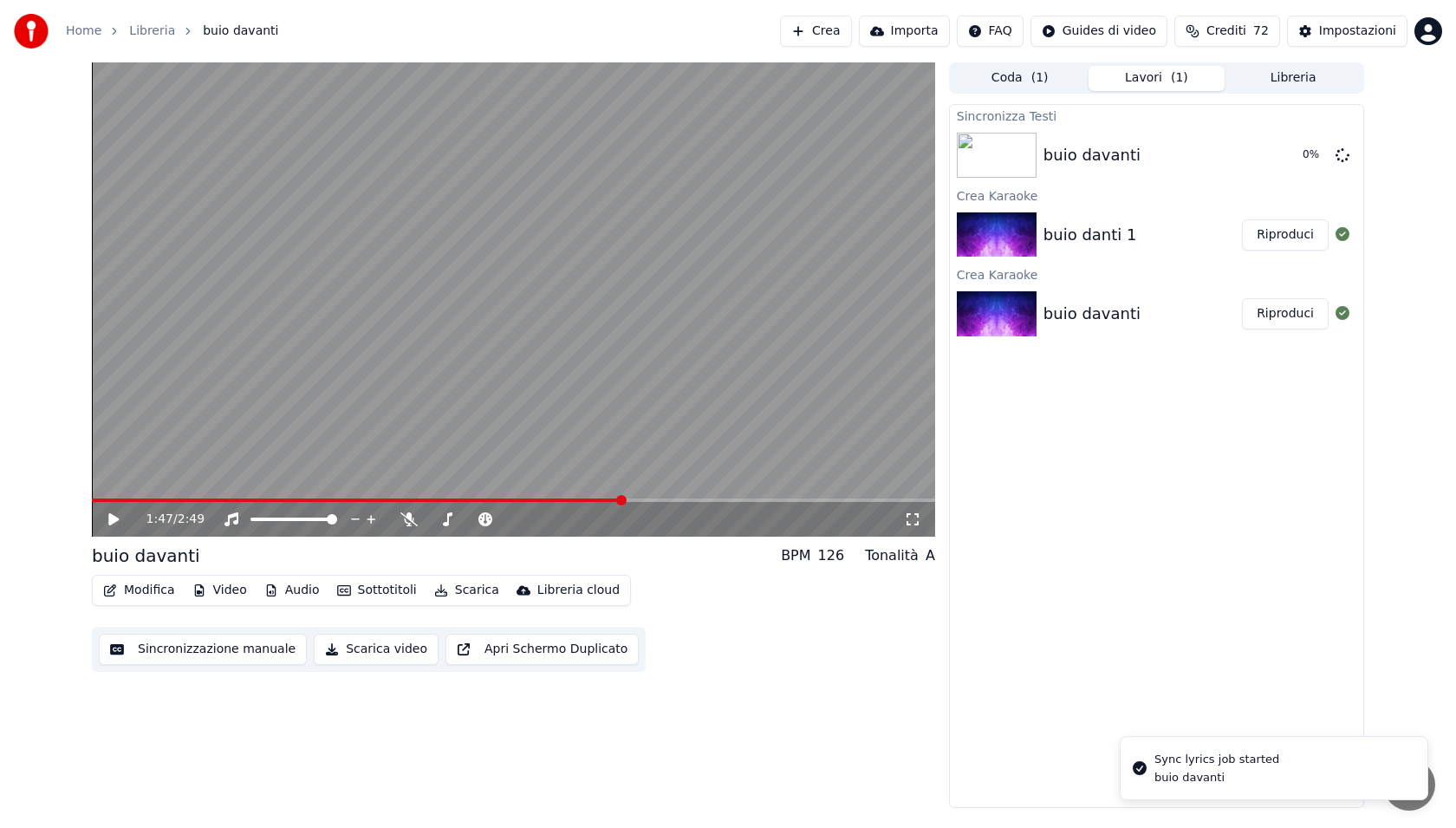
click at [677, 392] on video at bounding box center [514, 299] width 844 height 474
click at [705, 486] on video at bounding box center [514, 299] width 844 height 474
click at [705, 499] on span at bounding box center [514, 500] width 844 height 4
click at [749, 496] on video at bounding box center [514, 299] width 844 height 474
click at [787, 503] on div "2:04 / 2:49" at bounding box center [514, 519] width 844 height 35
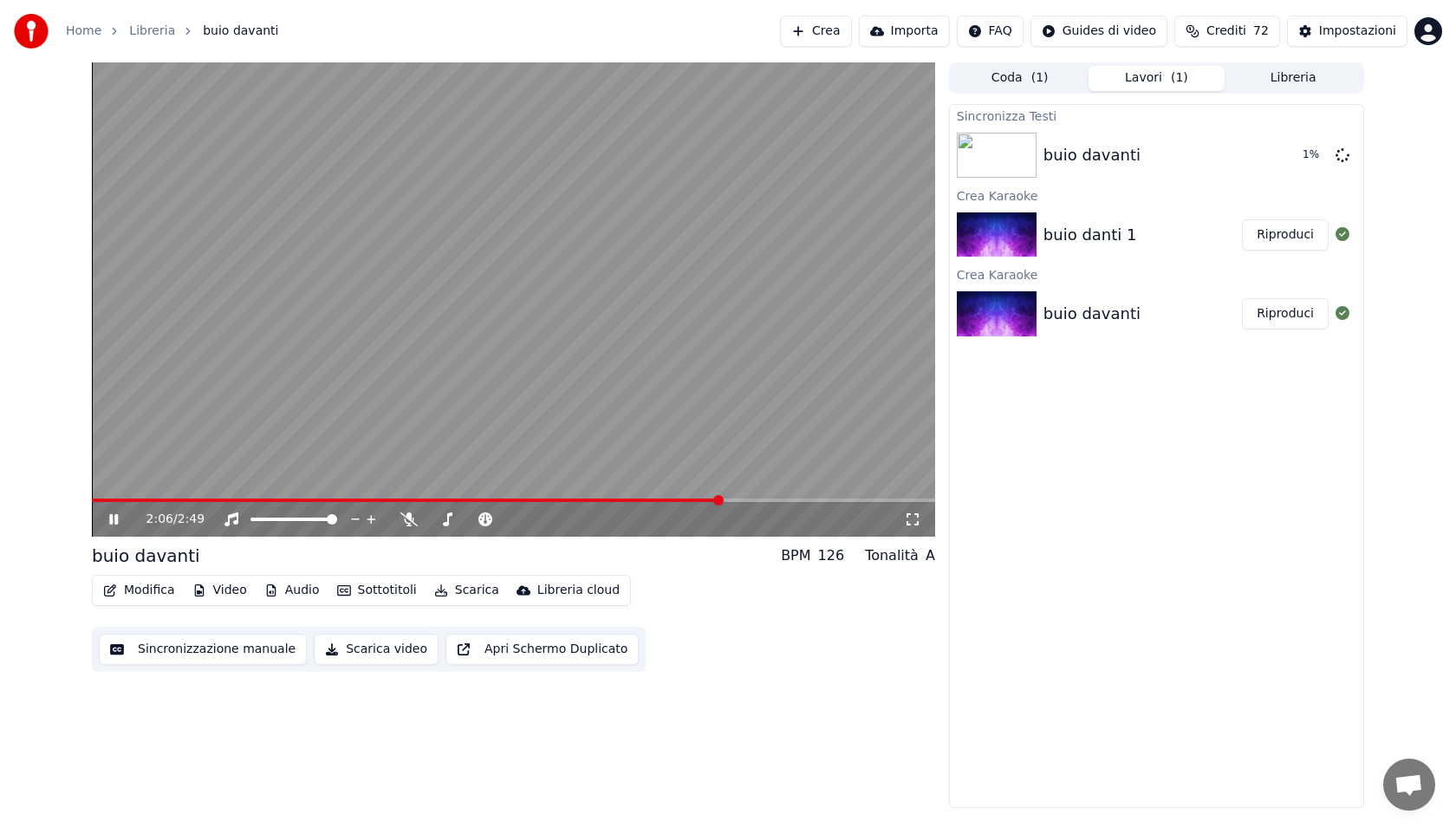
click at [792, 501] on span at bounding box center [514, 500] width 844 height 4
click at [821, 502] on div "2:21 / 2:49" at bounding box center [514, 519] width 844 height 35
click at [843, 503] on div "2:21 / 2:49" at bounding box center [514, 519] width 844 height 35
click at [148, 587] on button "Modifica" at bounding box center [138, 590] width 86 height 24
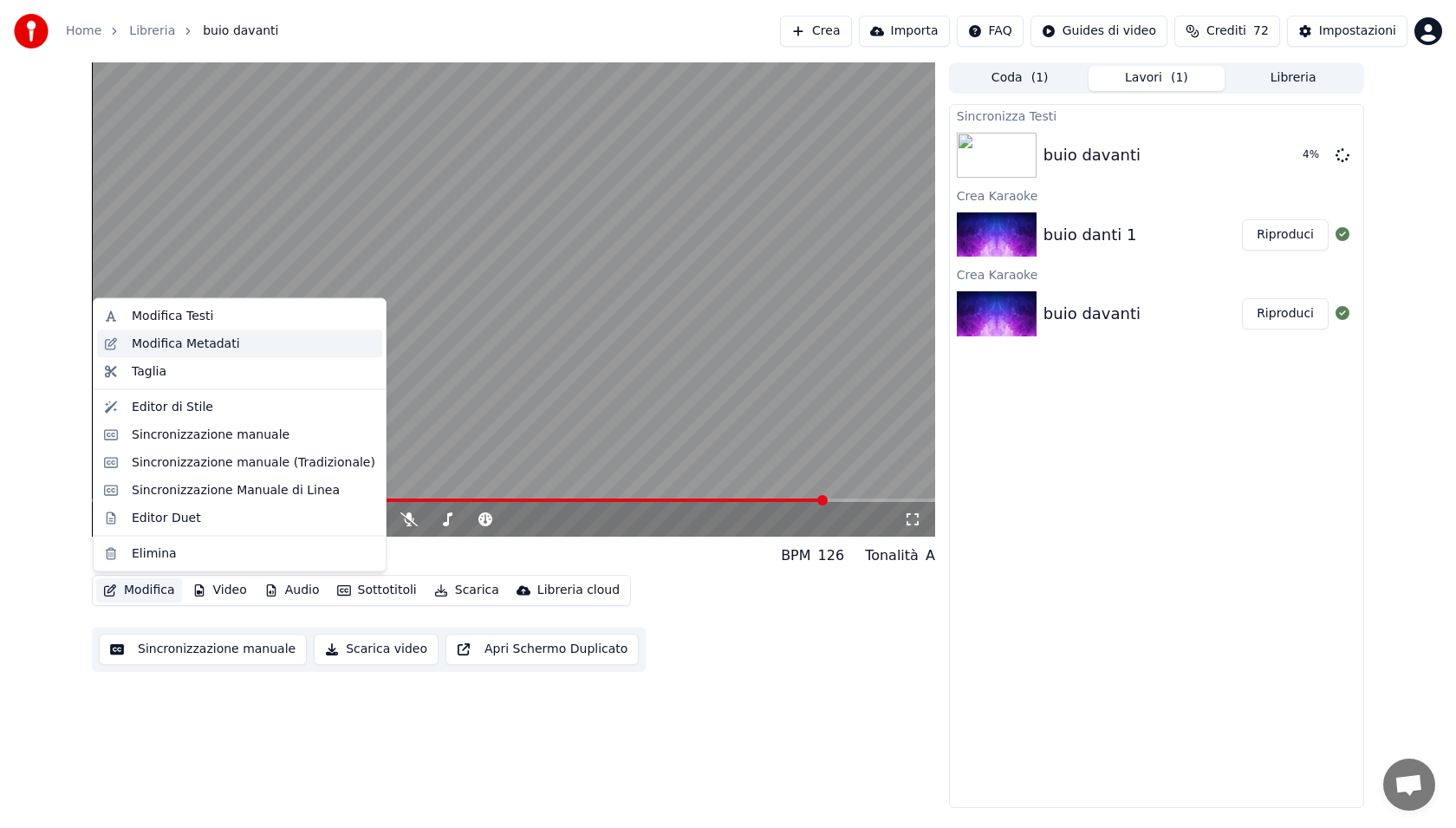
click at [222, 332] on div "Modifica Metadati" at bounding box center [239, 344] width 285 height 28
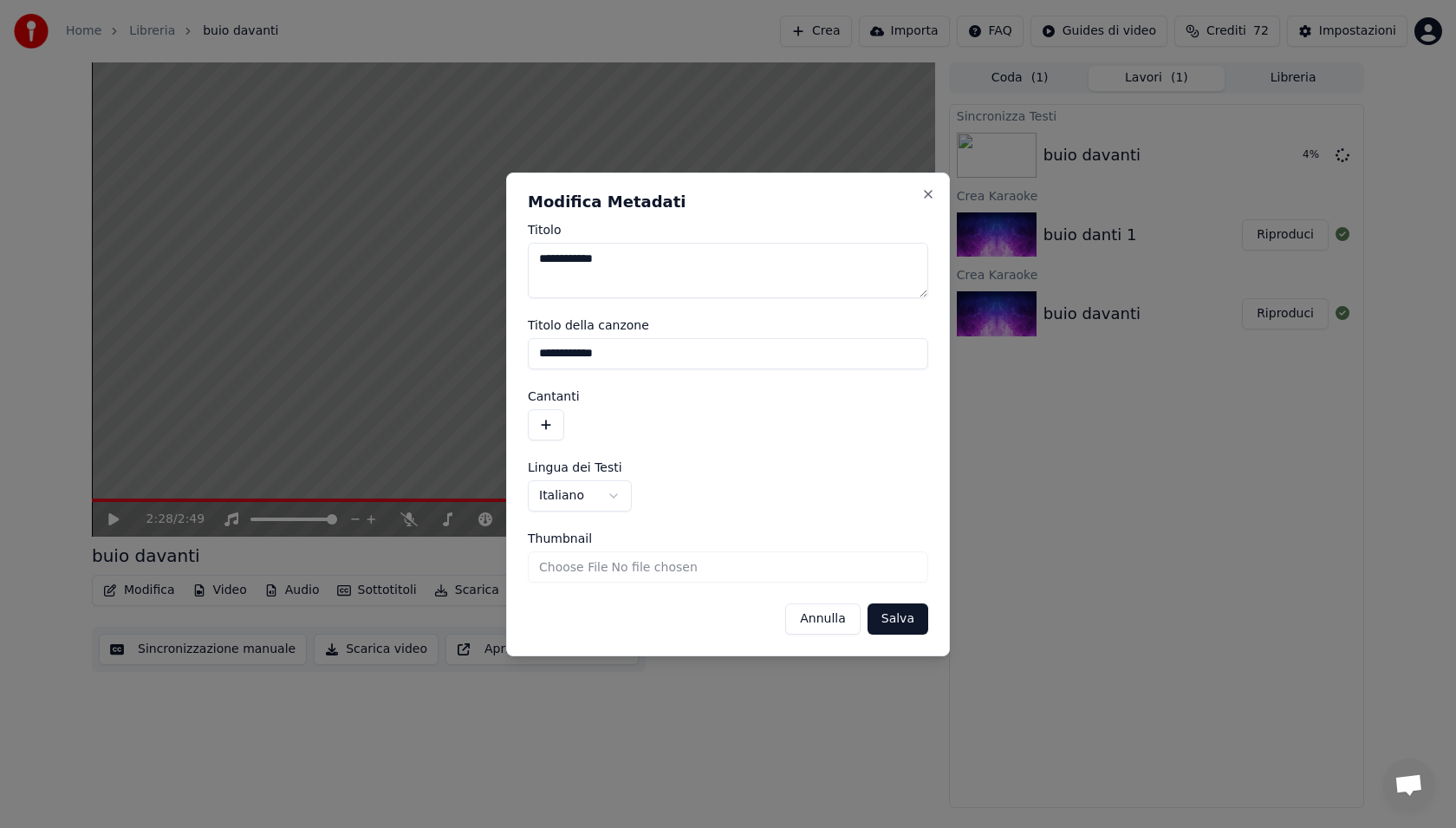
click at [810, 615] on button "Annulla" at bounding box center [823, 619] width 76 height 31
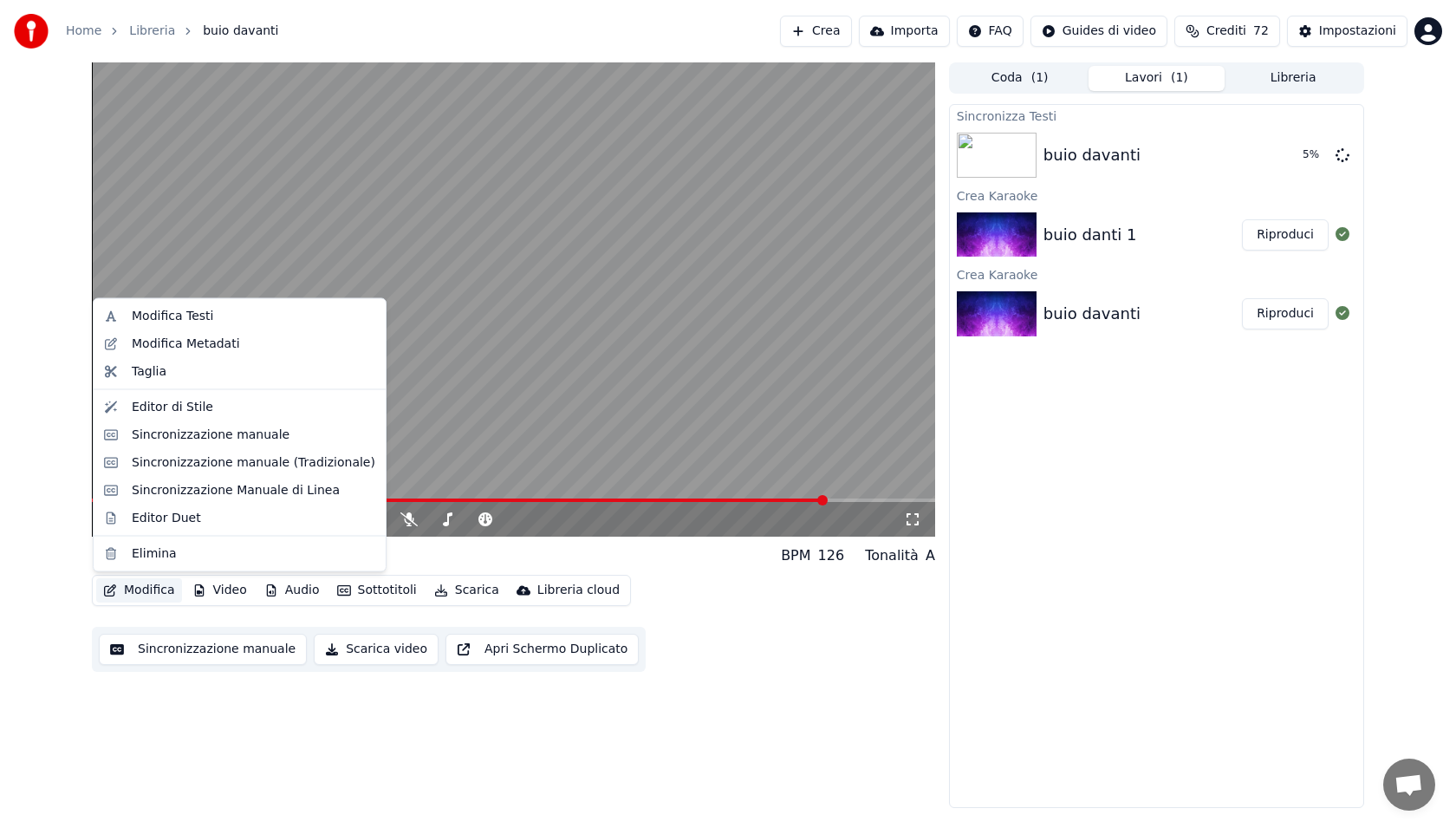
click at [140, 596] on button "Modifica" at bounding box center [138, 590] width 86 height 24
click at [215, 316] on div "Modifica Testi" at bounding box center [253, 316] width 243 height 17
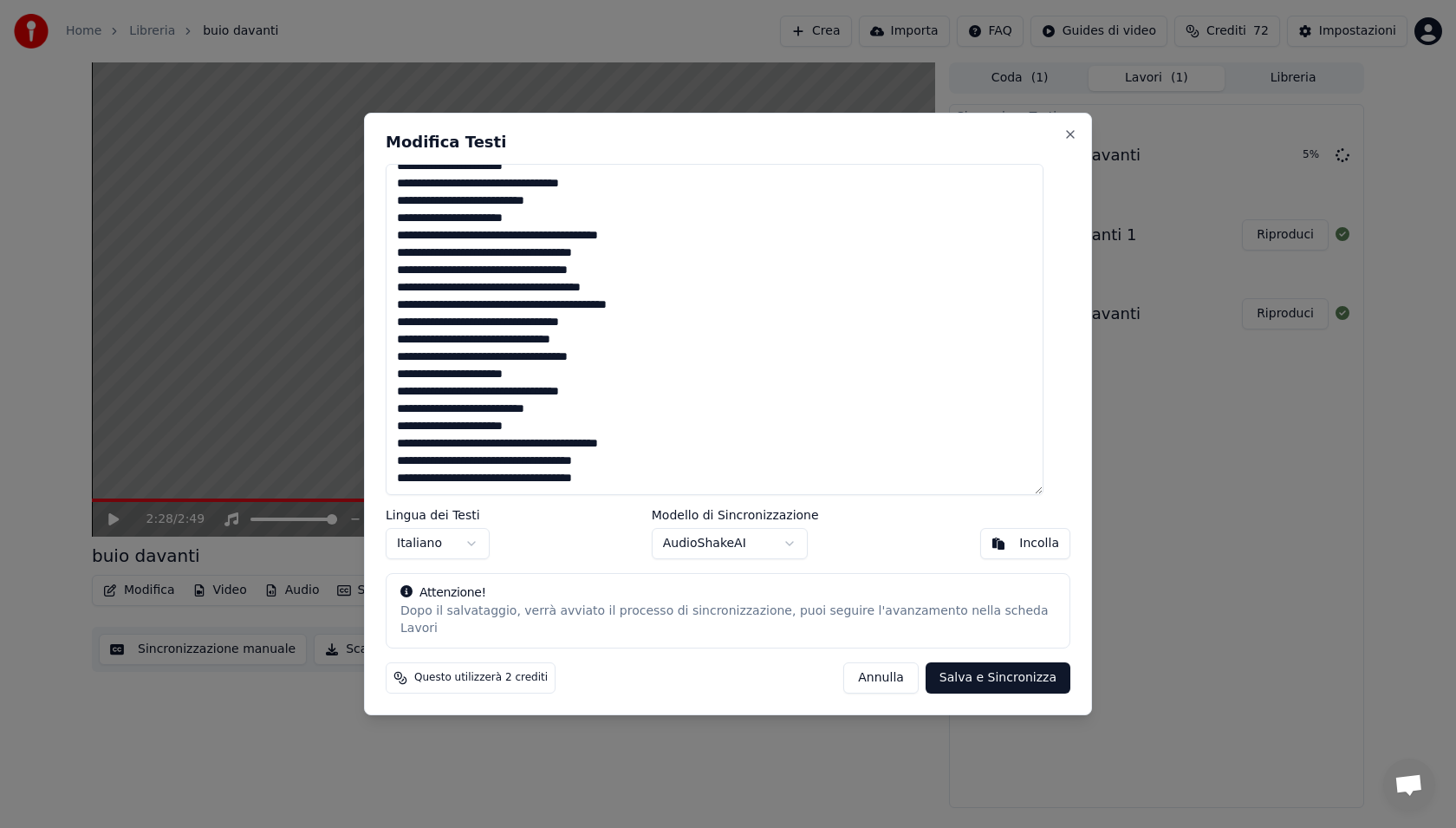
click at [617, 460] on textarea at bounding box center [715, 329] width 658 height 331
click at [991, 671] on button "Salva e Sincronizza" at bounding box center [997, 678] width 145 height 31
type textarea "**********"
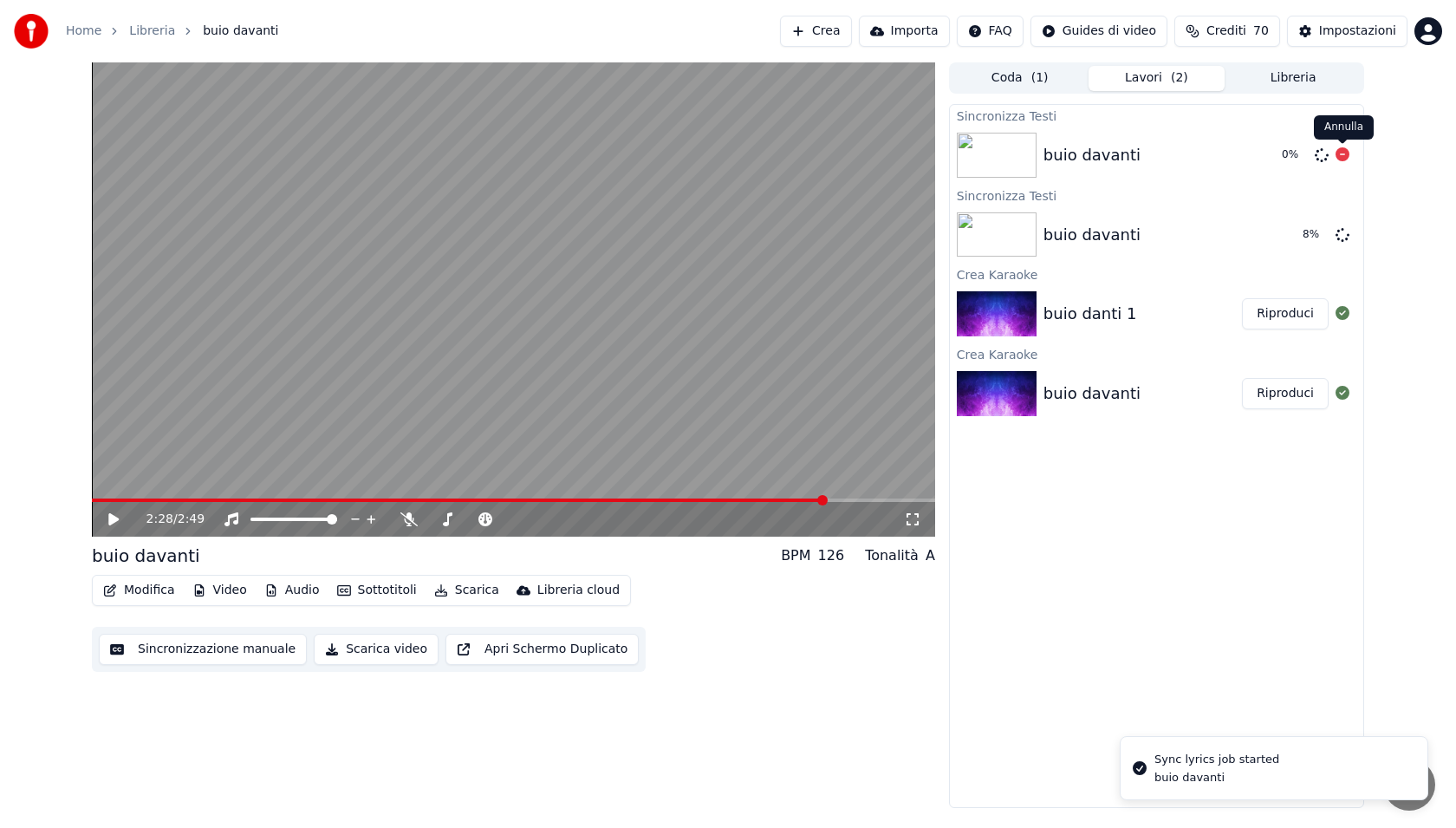
click at [1337, 155] on icon at bounding box center [1342, 154] width 14 height 14
click at [111, 523] on icon at bounding box center [113, 519] width 8 height 10
click at [1284, 243] on button "Riproduci" at bounding box center [1286, 235] width 87 height 31
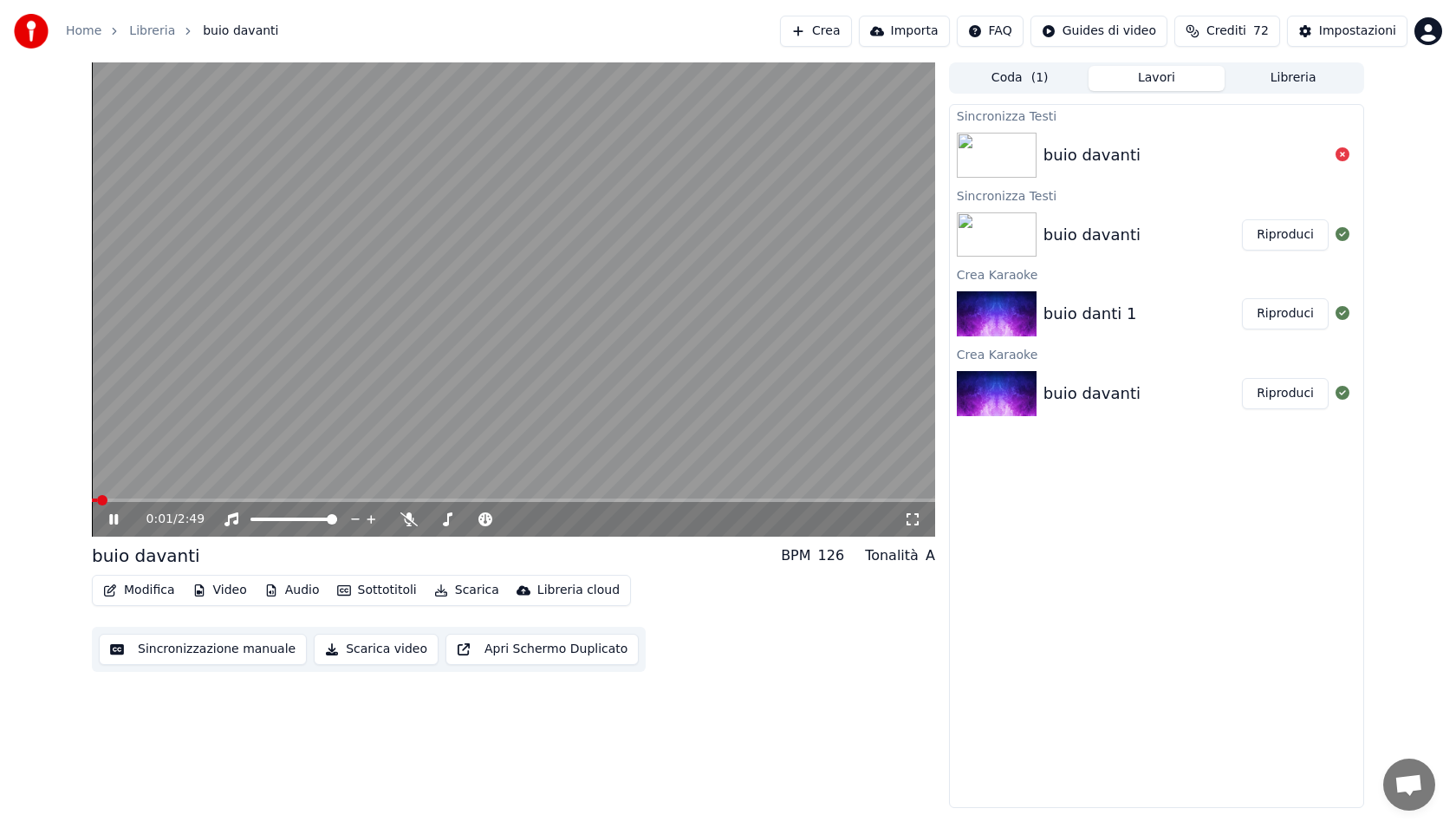
click at [602, 504] on div "0:01 / 2:49" at bounding box center [514, 519] width 844 height 35
click at [639, 501] on span at bounding box center [514, 500] width 844 height 4
click at [791, 501] on span at bounding box center [514, 500] width 844 height 4
click at [879, 500] on span at bounding box center [514, 500] width 844 height 4
click at [467, 518] on div "2:49 / 2:49" at bounding box center [525, 519] width 757 height 17
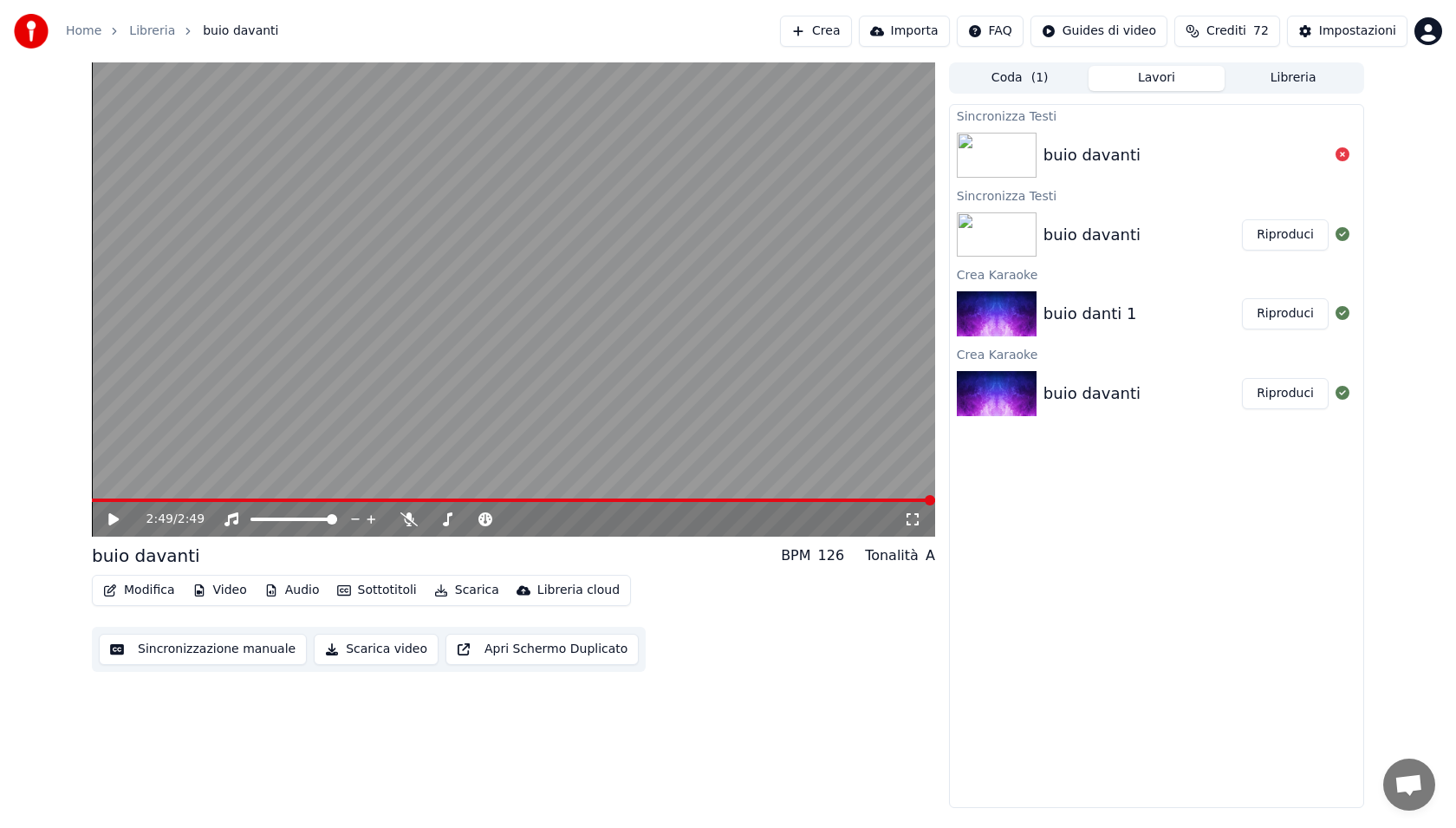
click at [467, 504] on div "2:49 / 2:49" at bounding box center [514, 519] width 844 height 35
click at [460, 498] on span at bounding box center [514, 500] width 844 height 4
click at [453, 589] on button "Scarica" at bounding box center [467, 590] width 79 height 24
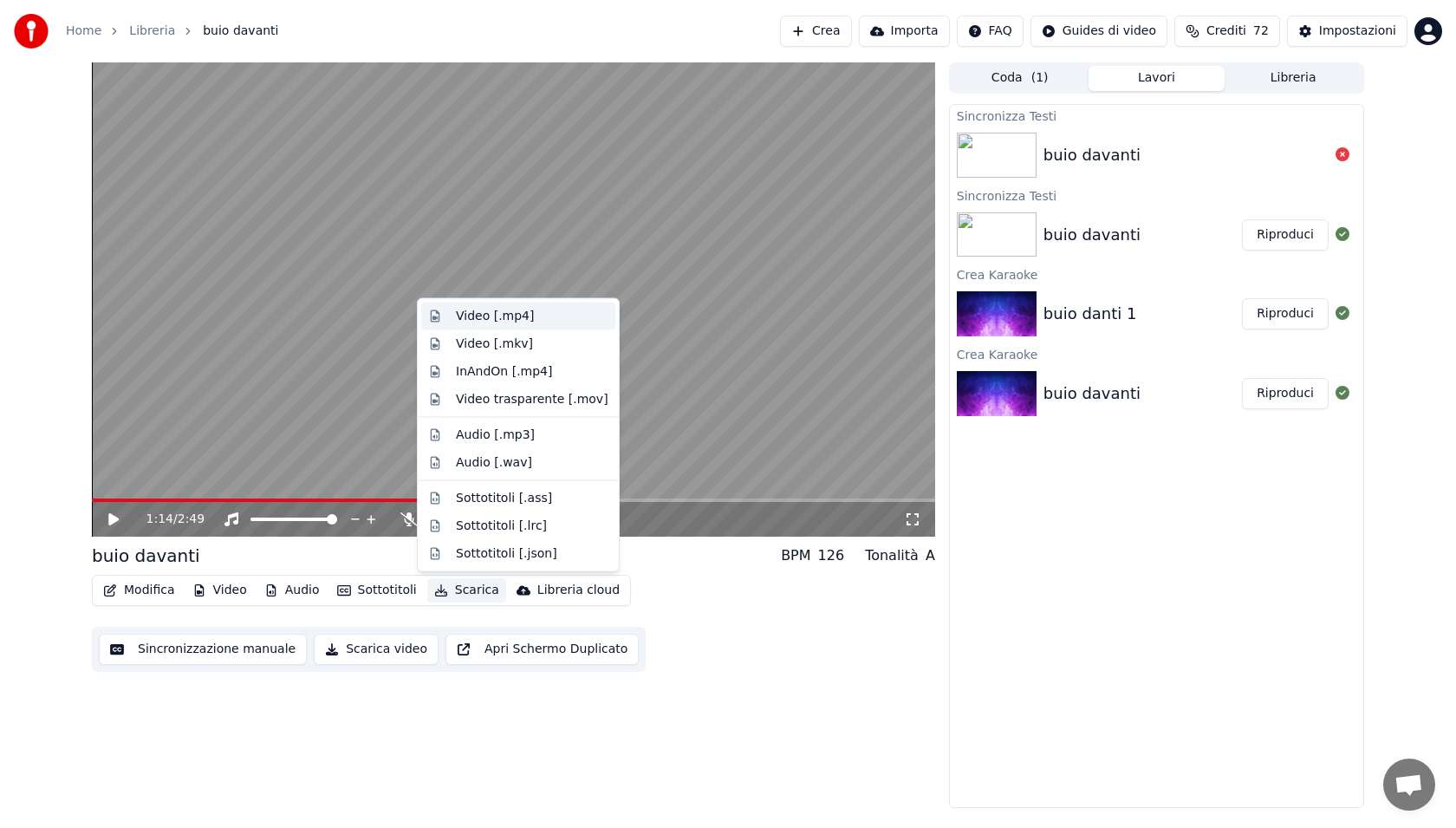
click at [560, 319] on div "Video [.mp4]" at bounding box center [532, 316] width 153 height 17
